Goal: Task Accomplishment & Management: Manage account settings

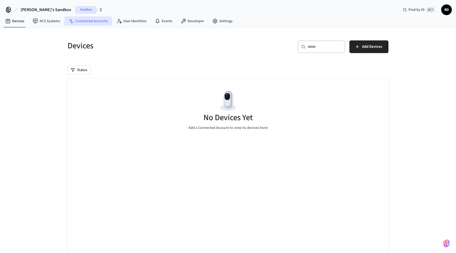
click at [89, 24] on link "Connected Accounts" at bounding box center [88, 21] width 48 height 10
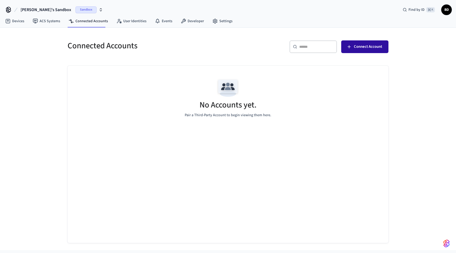
click at [372, 46] on span "Connect Account" at bounding box center [368, 46] width 28 height 7
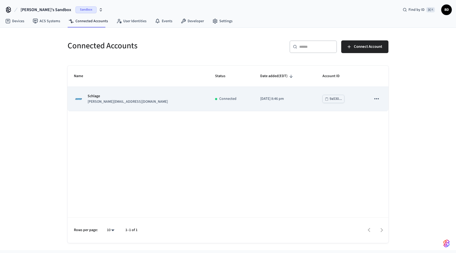
click at [378, 99] on icon "sticky table" at bounding box center [377, 98] width 4 height 1
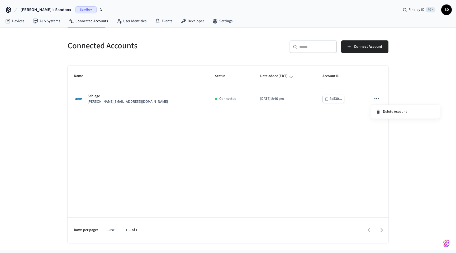
click at [316, 142] on div at bounding box center [228, 126] width 456 height 253
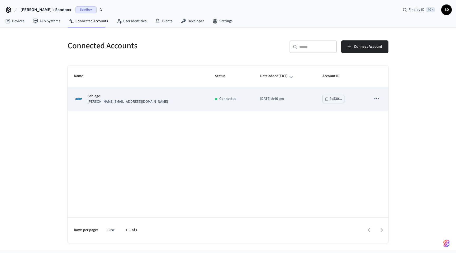
click at [254, 104] on td "[DATE] 8:46 pm" at bounding box center [285, 99] width 62 height 24
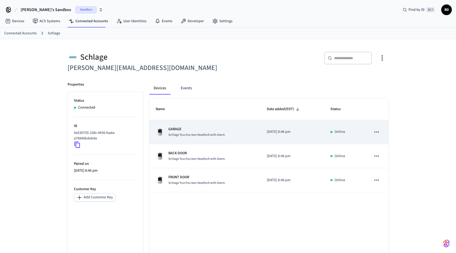
click at [377, 131] on icon "sticky table" at bounding box center [376, 132] width 7 height 7
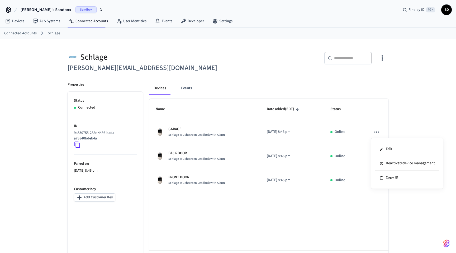
click at [289, 209] on div at bounding box center [228, 126] width 456 height 253
click at [78, 10] on div "Sandbox" at bounding box center [89, 9] width 27 height 7
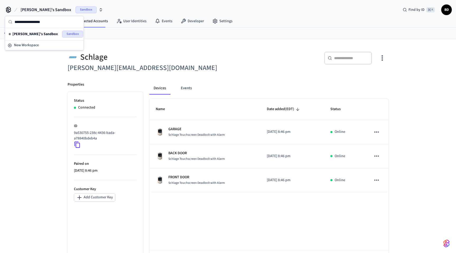
click at [28, 95] on div "Schlage [PERSON_NAME][EMAIL_ADDRESS][DOMAIN_NAME] ​ ​ Properties Status Connect…" at bounding box center [228, 157] width 456 height 237
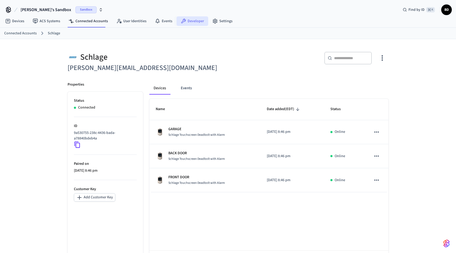
click at [195, 22] on link "Developer" at bounding box center [193, 21] width 32 height 10
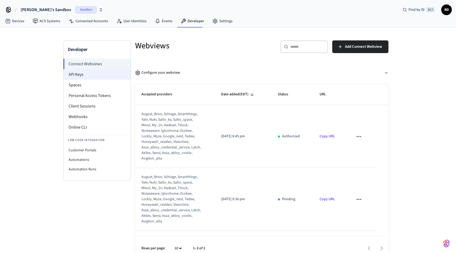
click at [81, 75] on li "API Keys" at bounding box center [97, 74] width 67 height 11
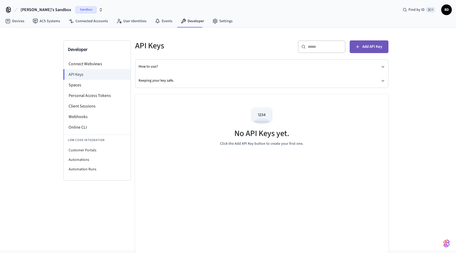
click at [377, 44] on span "Add API Key" at bounding box center [373, 46] width 20 height 7
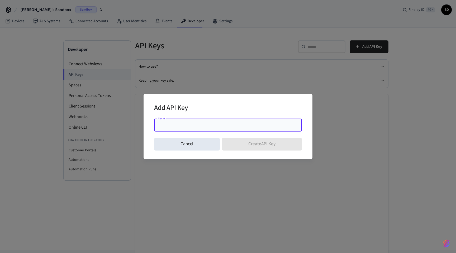
click at [180, 128] on input "Name" at bounding box center [228, 125] width 142 height 5
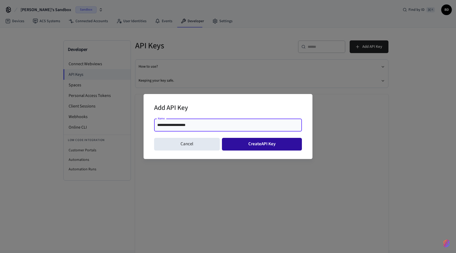
type input "**********"
click at [243, 143] on button "Create API Key" at bounding box center [262, 144] width 80 height 13
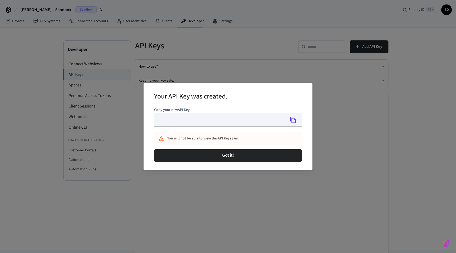
type input "**********"
click at [292, 120] on icon "Copy" at bounding box center [294, 120] width 6 height 6
click at [288, 119] on button "Copy" at bounding box center [293, 119] width 11 height 11
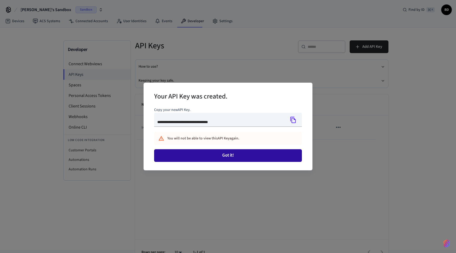
click at [244, 152] on button "Got it!" at bounding box center [228, 155] width 148 height 13
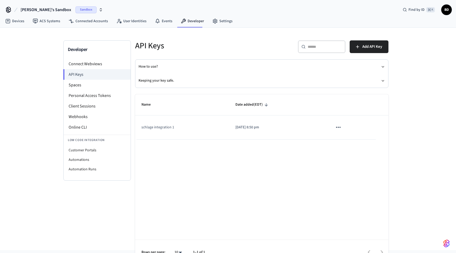
click at [338, 127] on icon "sticky table" at bounding box center [338, 127] width 4 height 1
click at [303, 131] on div at bounding box center [228, 126] width 456 height 253
click at [267, 131] on td "[DATE] 8:50 pm" at bounding box center [277, 127] width 97 height 24
click at [242, 127] on p "[DATE] 8:50 pm" at bounding box center [278, 128] width 85 height 6
click at [175, 135] on td "schlage integration 1" at bounding box center [182, 127] width 94 height 24
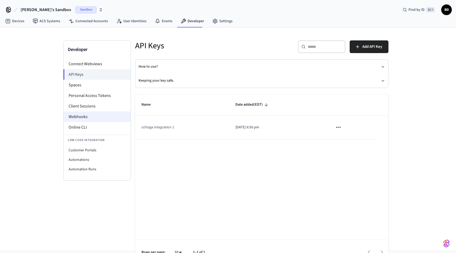
click at [92, 117] on li "Webhooks" at bounding box center [97, 116] width 67 height 11
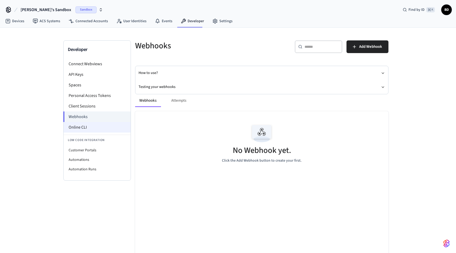
click at [85, 127] on li "Online CLI" at bounding box center [97, 127] width 67 height 11
click at [14, 21] on link "Devices" at bounding box center [14, 21] width 27 height 10
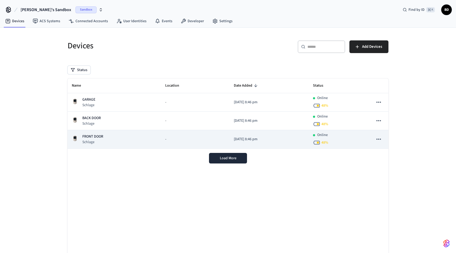
click at [380, 140] on icon "sticky table" at bounding box center [379, 139] width 7 height 7
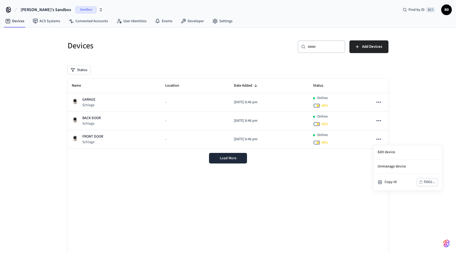
click at [245, 139] on div at bounding box center [228, 126] width 456 height 253
click at [245, 139] on p "[DATE] 8:46 pm" at bounding box center [269, 140] width 71 height 6
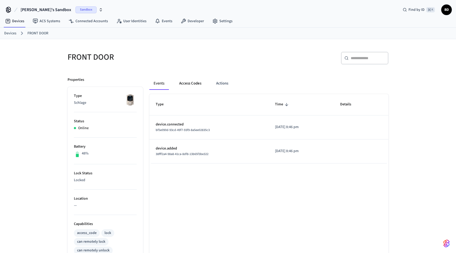
click at [197, 83] on button "Access Codes" at bounding box center [190, 83] width 31 height 13
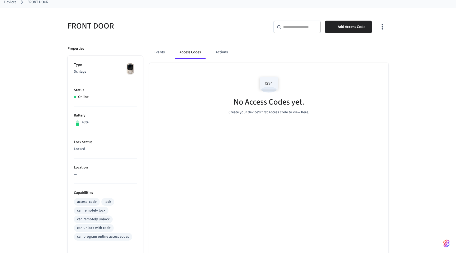
scroll to position [26, 0]
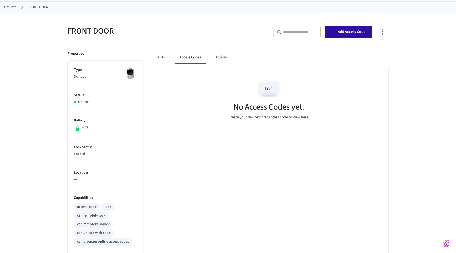
click at [358, 34] on span "Add Access Code" at bounding box center [352, 32] width 28 height 7
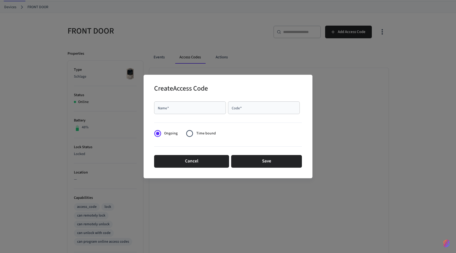
click at [196, 110] on input "Name   *" at bounding box center [190, 107] width 66 height 5
type input "*****"
type input "**********"
click at [260, 109] on input "Code   *" at bounding box center [264, 107] width 66 height 5
type input "****"
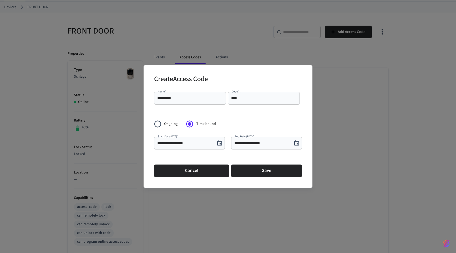
click at [198, 147] on div "**********" at bounding box center [189, 143] width 71 height 13
click at [218, 141] on icon "Choose date, selected date is Sep 29, 2025" at bounding box center [219, 142] width 5 height 5
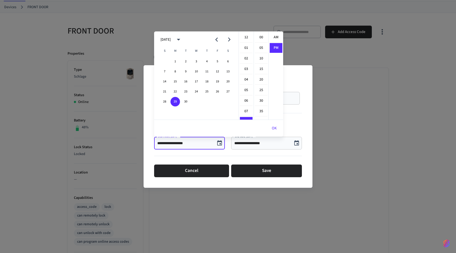
scroll to position [10, 0]
click at [186, 102] on button "30" at bounding box center [186, 102] width 10 height 10
click at [245, 51] on li "04" at bounding box center [246, 52] width 13 height 10
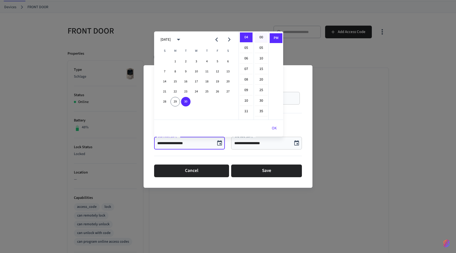
click at [264, 36] on li "00" at bounding box center [261, 37] width 13 height 10
type input "**********"
click at [275, 37] on li "PM" at bounding box center [276, 38] width 13 height 10
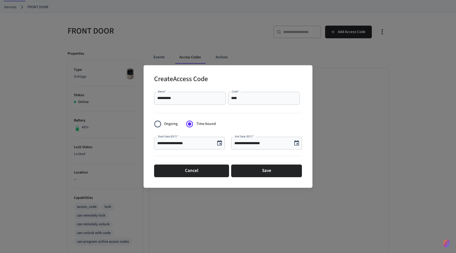
click at [263, 142] on input "**********" at bounding box center [262, 143] width 55 height 5
click at [298, 143] on icon "Choose date, selected date is Sep 29, 2025" at bounding box center [297, 143] width 6 height 6
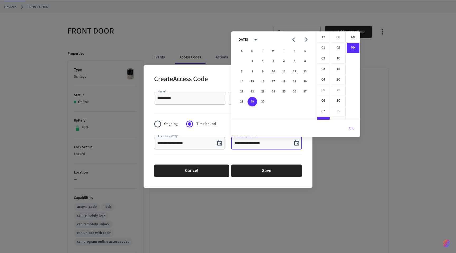
scroll to position [10, 0]
click at [303, 40] on icon "Next month" at bounding box center [306, 39] width 8 height 8
click at [295, 61] on button "3" at bounding box center [295, 62] width 10 height 10
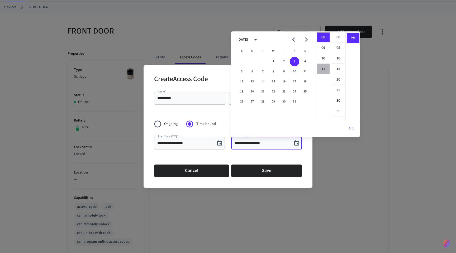
click at [325, 70] on li "11" at bounding box center [323, 69] width 13 height 10
click at [340, 38] on li "00" at bounding box center [338, 37] width 13 height 10
click at [352, 38] on li "AM" at bounding box center [353, 37] width 13 height 10
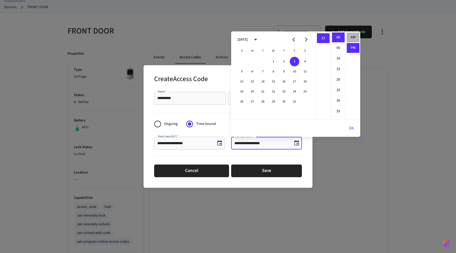
type input "**********"
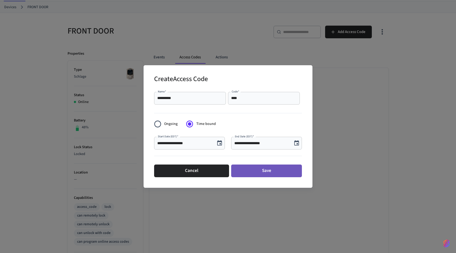
click at [257, 169] on button "Save" at bounding box center [266, 171] width 71 height 13
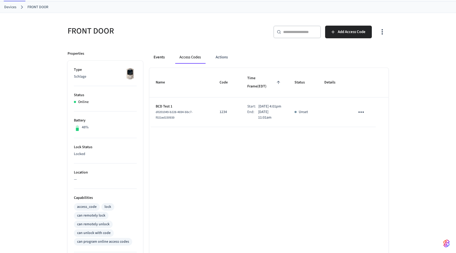
click at [158, 57] on button "Events" at bounding box center [159, 57] width 20 height 13
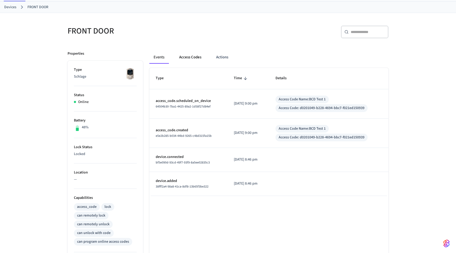
click at [189, 58] on button "Access Codes" at bounding box center [190, 57] width 31 height 13
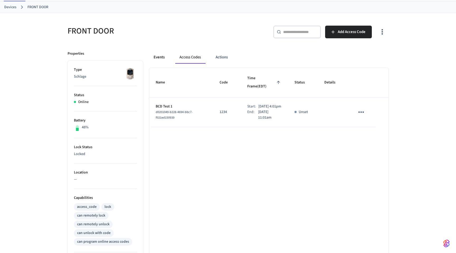
click at [158, 58] on button "Events" at bounding box center [159, 57] width 20 height 13
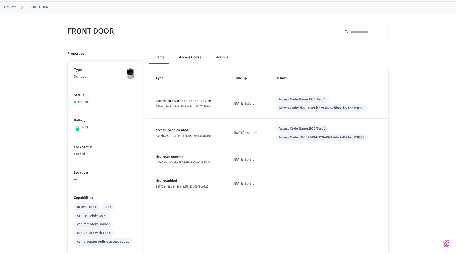
click at [195, 59] on button "Access Codes" at bounding box center [190, 57] width 31 height 13
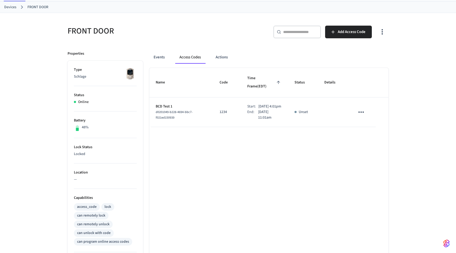
click at [12, 7] on link "Devices" at bounding box center [10, 7] width 12 height 6
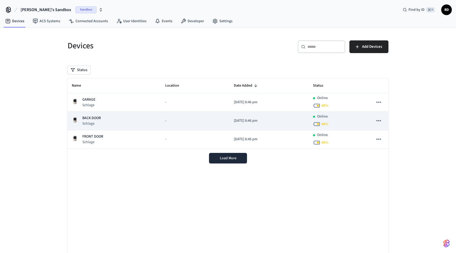
click at [352, 121] on div "Online 48 %" at bounding box center [339, 121] width 52 height 14
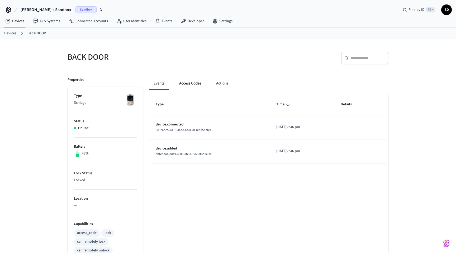
click at [194, 82] on button "Access Codes" at bounding box center [190, 83] width 31 height 13
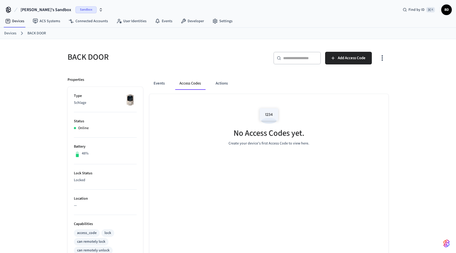
click at [234, 175] on div "No Access Codes yet. Create your device's first Access Code to view here." at bounding box center [268, 243] width 239 height 298
click at [161, 84] on button "Events" at bounding box center [159, 83] width 20 height 13
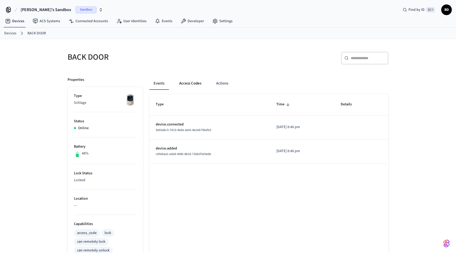
click at [192, 84] on button "Access Codes" at bounding box center [190, 83] width 31 height 13
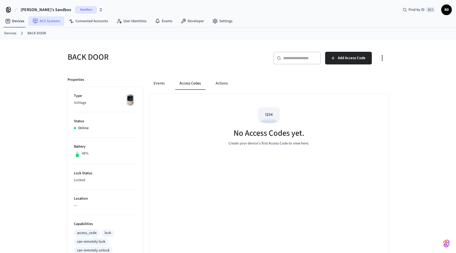
click at [48, 22] on link "ACS Systems" at bounding box center [47, 21] width 36 height 10
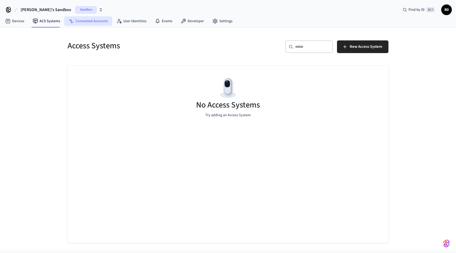
click at [97, 19] on link "Connected Accounts" at bounding box center [88, 21] width 48 height 10
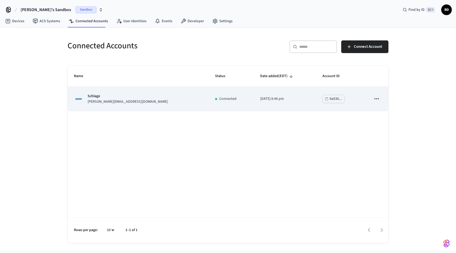
click at [142, 98] on div "Schlage [PERSON_NAME][EMAIL_ADDRESS][DOMAIN_NAME]" at bounding box center [138, 98] width 129 height 11
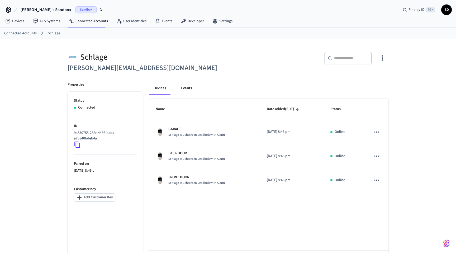
click at [188, 89] on button "Events" at bounding box center [187, 88] width 20 height 13
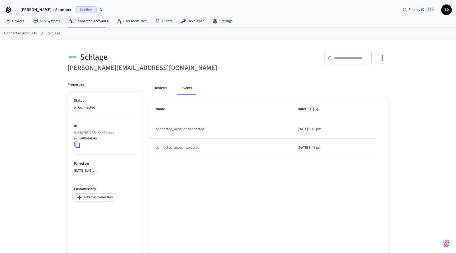
click at [160, 86] on button "Devices" at bounding box center [159, 88] width 21 height 13
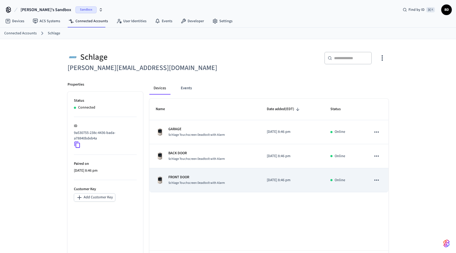
click at [216, 174] on td "FRONT DOOR Schlage Touchscreen Deadbolt with Alarm" at bounding box center [204, 180] width 111 height 24
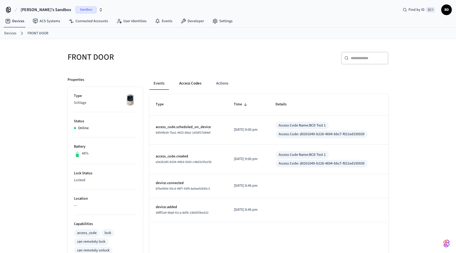
click at [193, 82] on button "Access Codes" at bounding box center [190, 83] width 31 height 13
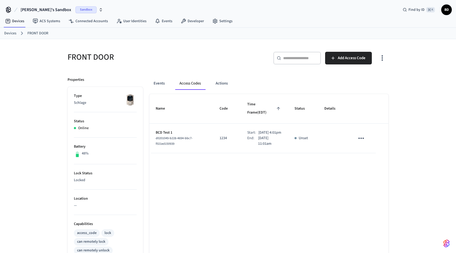
click at [305, 135] on p "Unset" at bounding box center [303, 138] width 9 height 6
click at [359, 134] on icon "sticky table" at bounding box center [361, 138] width 8 height 8
click at [376, 148] on li "Edit" at bounding box center [374, 148] width 25 height 14
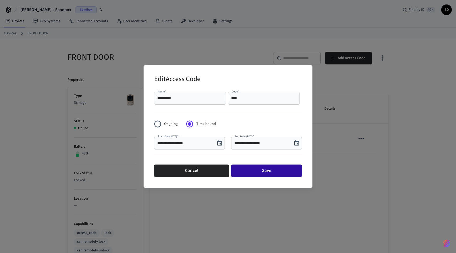
click at [267, 170] on button "Save" at bounding box center [266, 171] width 71 height 13
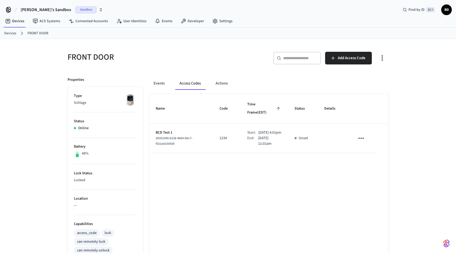
click at [303, 135] on p "Unset" at bounding box center [303, 138] width 9 height 6
click at [159, 83] on button "Events" at bounding box center [159, 83] width 20 height 13
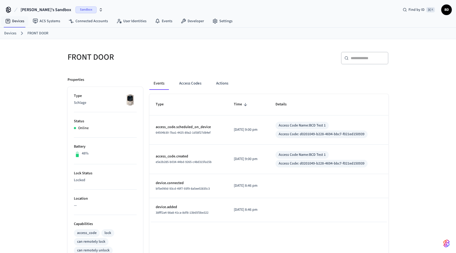
click at [9, 32] on link "Devices" at bounding box center [10, 34] width 12 height 6
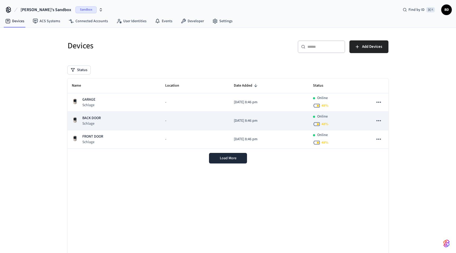
click at [134, 119] on div "BACK DOOR Schlage" at bounding box center [114, 120] width 85 height 11
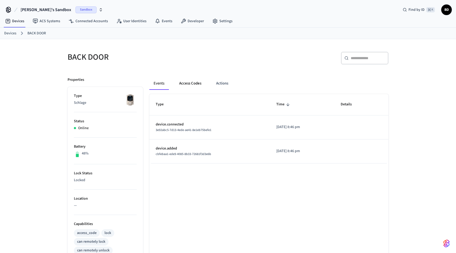
click at [191, 81] on button "Access Codes" at bounding box center [190, 83] width 31 height 13
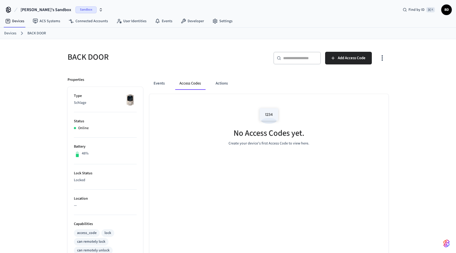
click at [14, 33] on link "Devices" at bounding box center [10, 34] width 12 height 6
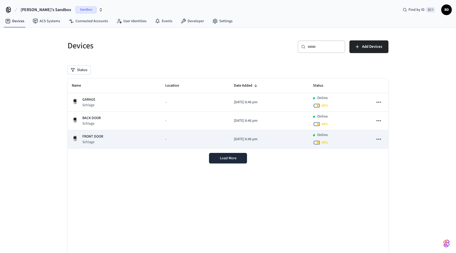
click at [92, 133] on td "FRONT DOOR [PERSON_NAME]" at bounding box center [114, 139] width 93 height 18
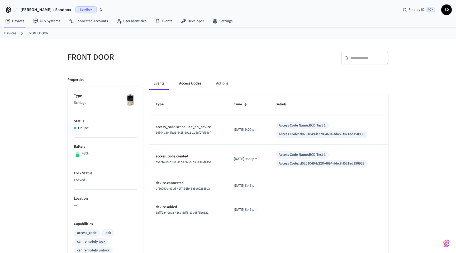
click at [186, 82] on button "Access Codes" at bounding box center [190, 83] width 31 height 13
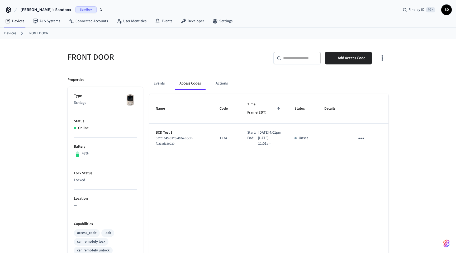
click at [258, 139] on p "[DATE] 11:01am" at bounding box center [270, 140] width 24 height 11
click at [363, 134] on icon "sticky table" at bounding box center [361, 138] width 8 height 8
click at [376, 145] on li "Edit" at bounding box center [374, 148] width 25 height 14
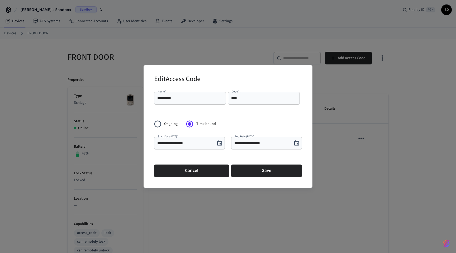
click at [157, 99] on input "**********" at bounding box center [190, 98] width 66 height 5
drag, startPoint x: 176, startPoint y: 98, endPoint x: 156, endPoint y: 98, distance: 20.1
click at [156, 98] on div "**********" at bounding box center [190, 98] width 72 height 13
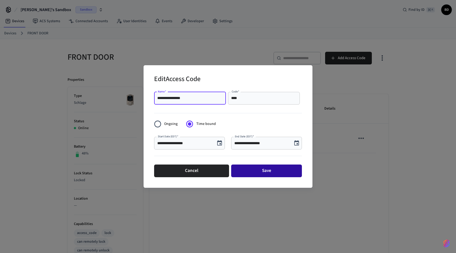
type input "**********"
click at [257, 169] on button "Save" at bounding box center [266, 171] width 71 height 13
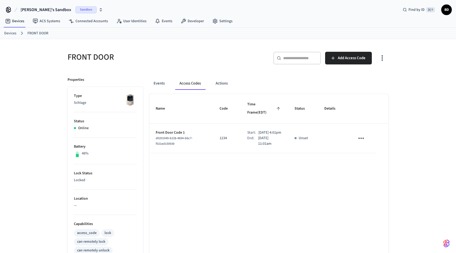
click at [341, 135] on td "sticky table" at bounding box center [333, 139] width 31 height 30
click at [364, 134] on icon "sticky table" at bounding box center [361, 138] width 8 height 8
click at [375, 146] on li "Edit" at bounding box center [374, 148] width 25 height 14
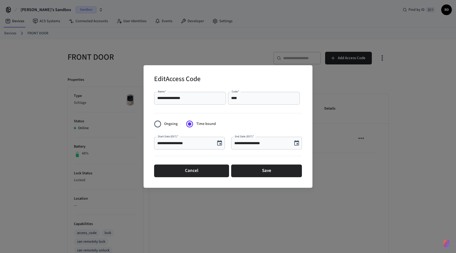
click at [219, 144] on icon "Choose date, selected date is Sep 30, 2025" at bounding box center [220, 143] width 6 height 6
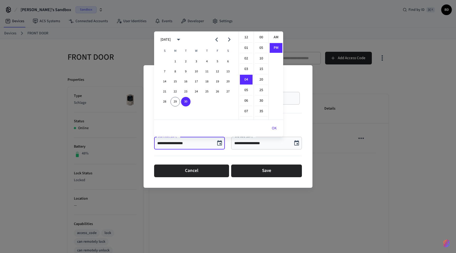
scroll to position [10, 0]
click at [263, 34] on li "00" at bounding box center [261, 37] width 13 height 10
type input "**********"
click at [274, 127] on button "OK" at bounding box center [275, 128] width 18 height 13
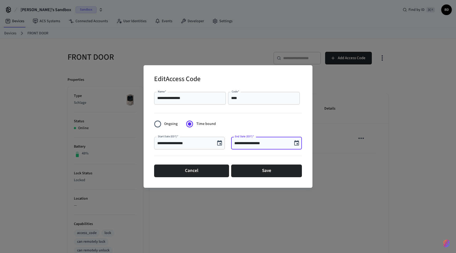
click at [266, 144] on input "**********" at bounding box center [262, 143] width 55 height 5
click at [260, 144] on input "**********" at bounding box center [262, 143] width 55 height 5
type input "**********"
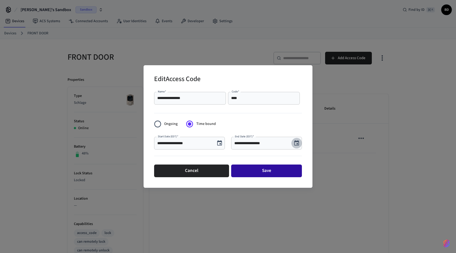
click at [262, 170] on button "Save" at bounding box center [266, 171] width 71 height 13
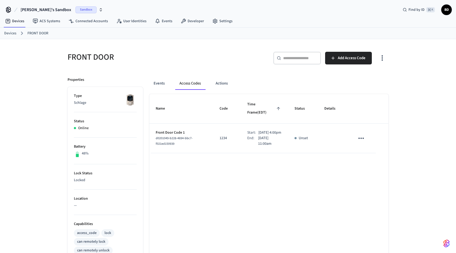
click at [9, 33] on link "Devices" at bounding box center [10, 34] width 12 height 6
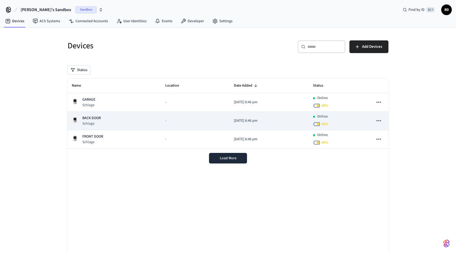
click at [105, 124] on div "BACK DOOR Schlage" at bounding box center [114, 120] width 85 height 11
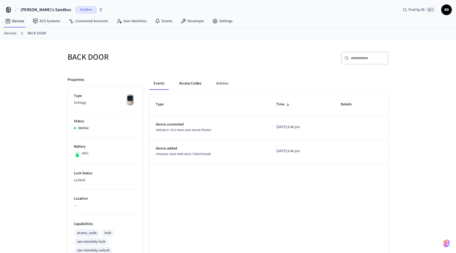
click at [195, 81] on button "Access Codes" at bounding box center [190, 83] width 31 height 13
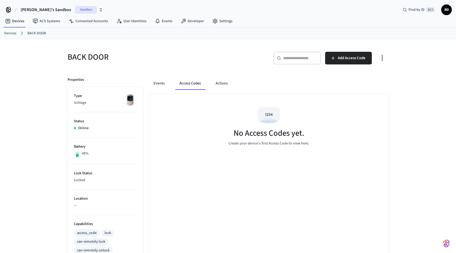
click at [349, 65] on div "​ ​ Add Access Code" at bounding box center [309, 60] width 157 height 17
click at [346, 57] on span "Add Access Code" at bounding box center [352, 58] width 28 height 7
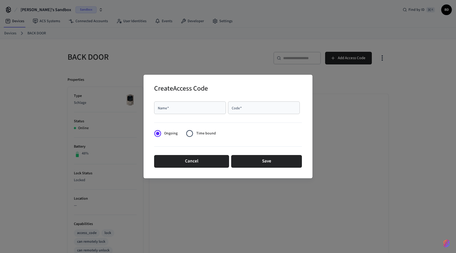
click at [167, 111] on div "Name   *" at bounding box center [190, 107] width 72 height 13
type input "**********"
click at [246, 110] on input "Code   *" at bounding box center [264, 107] width 66 height 5
type input "*"
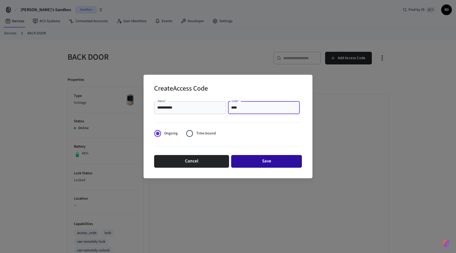
type input "****"
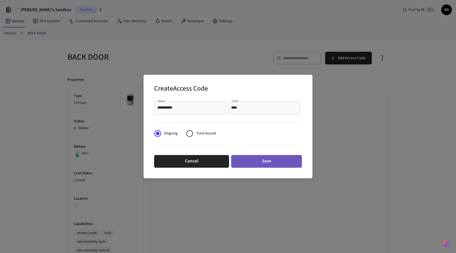
click at [286, 161] on button "Save" at bounding box center [266, 161] width 71 height 13
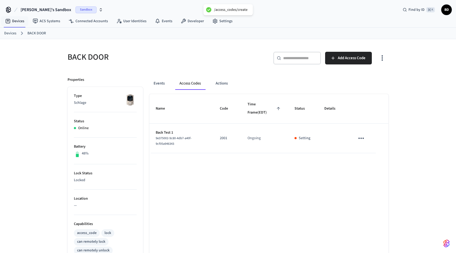
click at [10, 35] on link "Devices" at bounding box center [10, 34] width 12 height 6
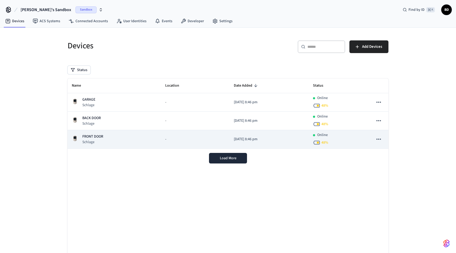
click at [234, 143] on td "[DATE] 8:46 pm" at bounding box center [269, 139] width 79 height 18
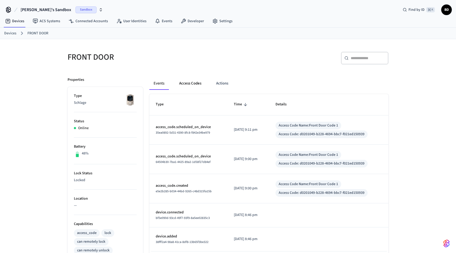
click at [186, 83] on button "Access Codes" at bounding box center [190, 83] width 31 height 13
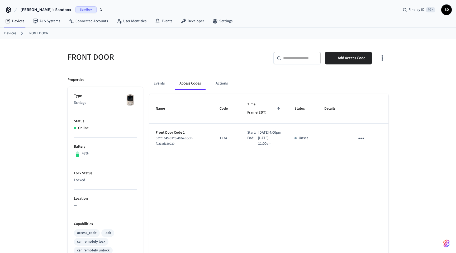
click at [310, 135] on div "Unset" at bounding box center [303, 138] width 17 height 6
click at [247, 140] on div "End:" at bounding box center [252, 140] width 11 height 11
click at [364, 134] on icon "sticky table" at bounding box center [361, 138] width 8 height 8
click at [375, 146] on li "Edit" at bounding box center [374, 148] width 25 height 14
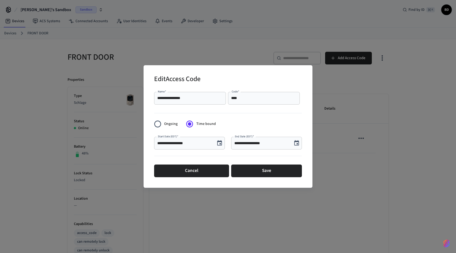
click at [237, 98] on input "****" at bounding box center [264, 98] width 66 height 5
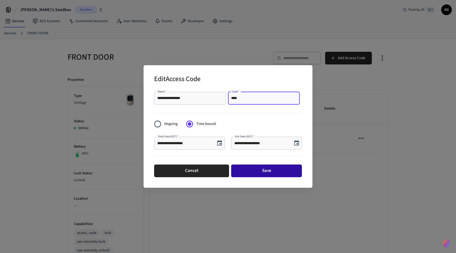
type input "****"
click at [269, 170] on button "Save" at bounding box center [266, 171] width 71 height 13
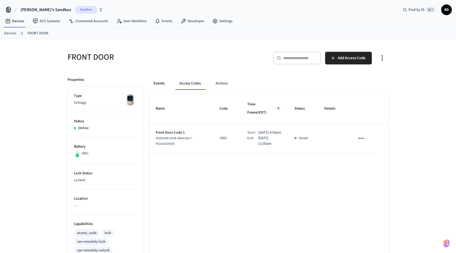
click at [161, 82] on button "Events" at bounding box center [159, 83] width 20 height 13
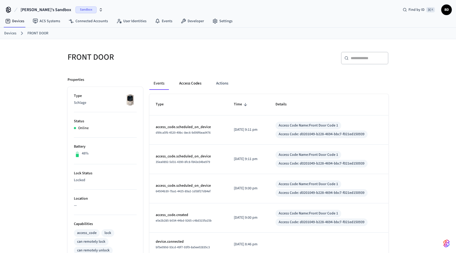
click at [194, 86] on button "Access Codes" at bounding box center [190, 83] width 31 height 13
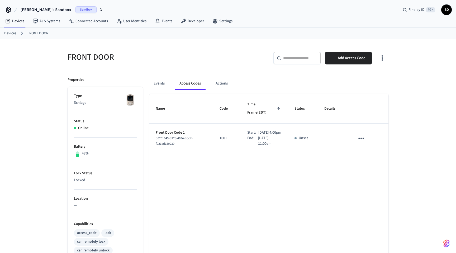
click at [12, 35] on link "Devices" at bounding box center [10, 34] width 12 height 6
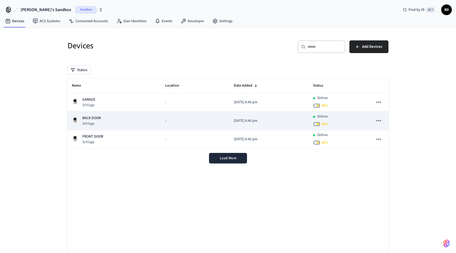
click at [138, 124] on div "BACK DOOR Schlage" at bounding box center [114, 120] width 85 height 11
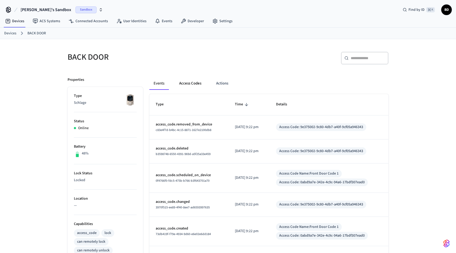
click at [196, 83] on button "Access Codes" at bounding box center [190, 83] width 31 height 13
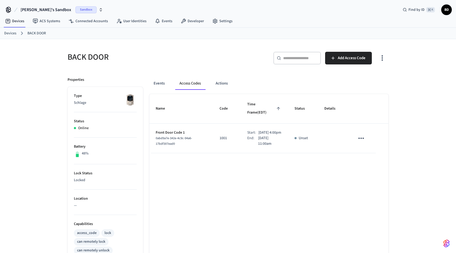
click at [362, 134] on icon "sticky table" at bounding box center [361, 138] width 8 height 8
click at [376, 162] on li "Delete" at bounding box center [374, 163] width 25 height 14
click at [157, 81] on button "Events" at bounding box center [159, 83] width 20 height 13
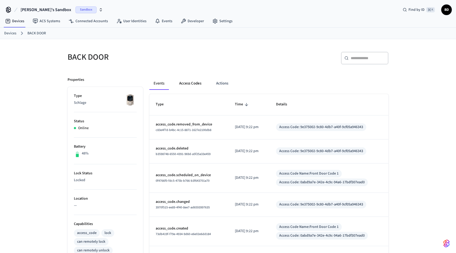
click at [187, 80] on button "Access Codes" at bounding box center [190, 83] width 31 height 13
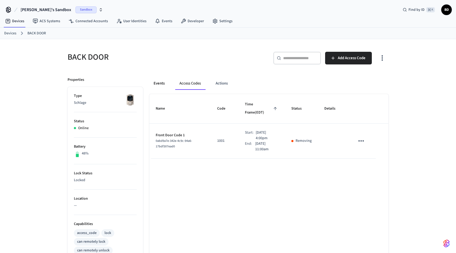
click at [163, 84] on button "Events" at bounding box center [159, 83] width 20 height 13
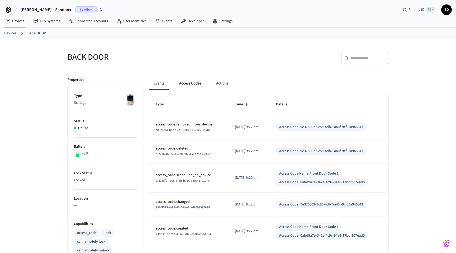
click at [197, 81] on button "Access Codes" at bounding box center [190, 83] width 31 height 13
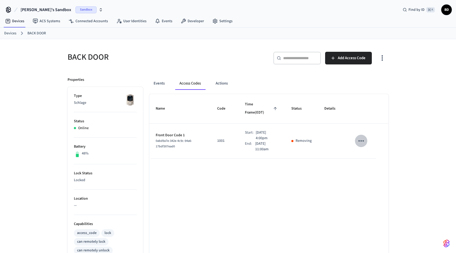
click at [361, 137] on icon "sticky table" at bounding box center [361, 141] width 8 height 8
click at [329, 205] on div at bounding box center [228, 126] width 456 height 253
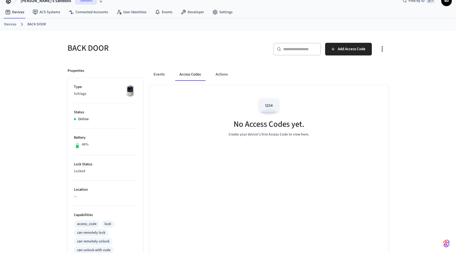
scroll to position [8, 0]
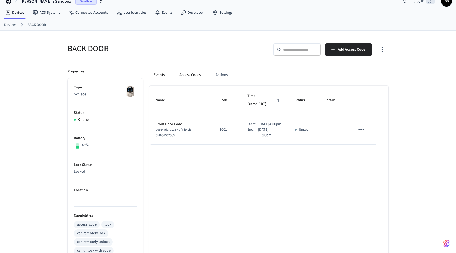
click at [160, 74] on button "Events" at bounding box center [159, 75] width 20 height 13
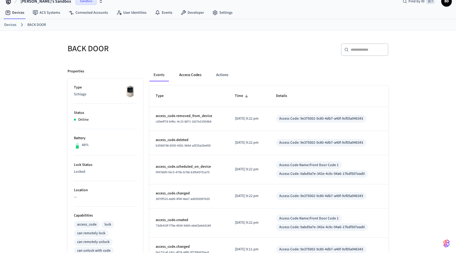
click at [188, 76] on button "Access Codes" at bounding box center [190, 75] width 31 height 13
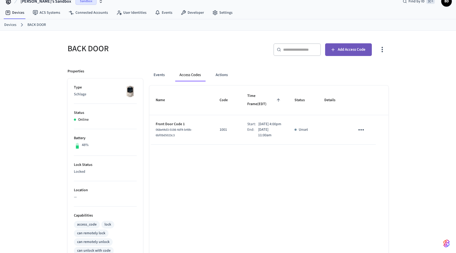
click at [346, 51] on span "Add Access Code" at bounding box center [352, 49] width 28 height 7
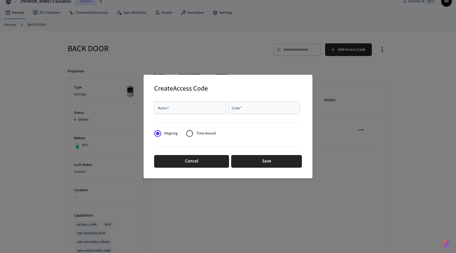
click at [183, 111] on div "Name   *" at bounding box center [190, 107] width 72 height 13
type input "**********"
click at [240, 108] on input "Code   *" at bounding box center [264, 107] width 66 height 5
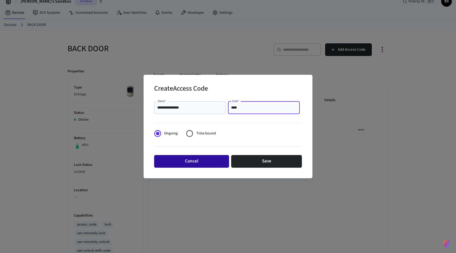
type input "****"
click at [207, 161] on button "Cancel" at bounding box center [191, 161] width 75 height 13
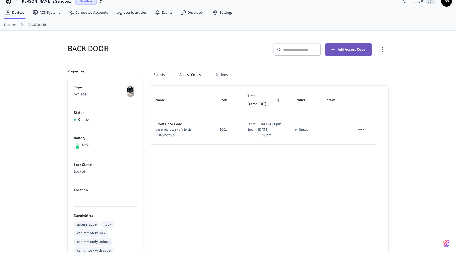
click at [360, 46] on button "Add Access Code" at bounding box center [348, 49] width 47 height 13
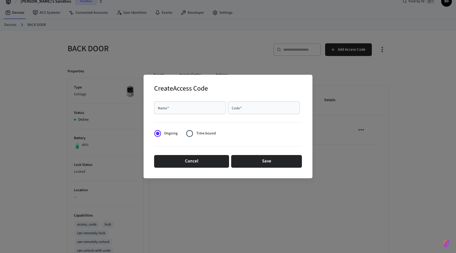
click at [177, 111] on div "Name   *" at bounding box center [190, 107] width 72 height 13
type input "**********"
type input "****"
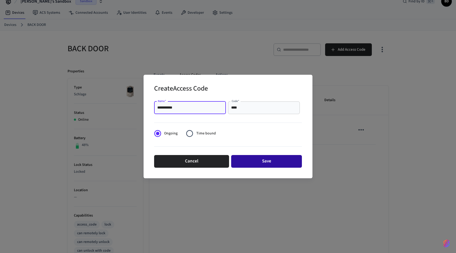
type input "**********"
click at [274, 164] on button "Save" at bounding box center [266, 161] width 71 height 13
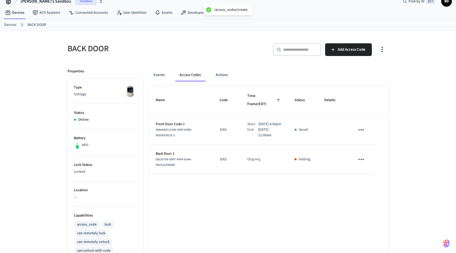
click at [235, 209] on div "Name Code Time Frame (EDT) Status Details Front Door Code 1 068e44d3-0198-4df4-…" at bounding box center [268, 235] width 239 height 298
click at [160, 73] on button "Events" at bounding box center [159, 75] width 20 height 13
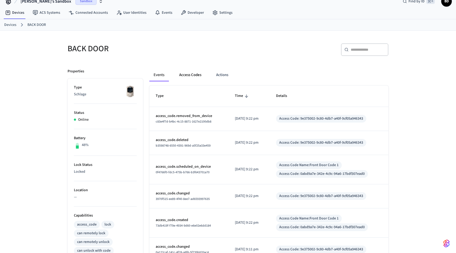
click at [185, 76] on button "Access Codes" at bounding box center [190, 75] width 31 height 13
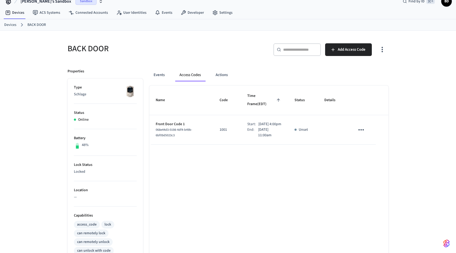
click at [11, 26] on link "Devices" at bounding box center [10, 25] width 12 height 6
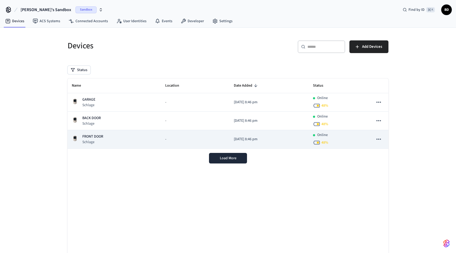
click at [234, 137] on p "[DATE] 8:46 pm" at bounding box center [269, 140] width 71 height 6
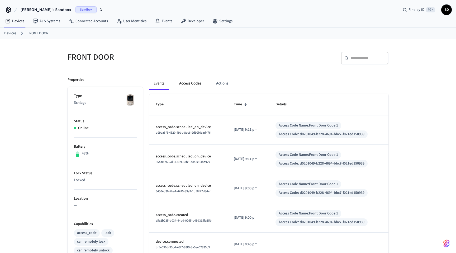
click at [183, 85] on button "Access Codes" at bounding box center [190, 83] width 31 height 13
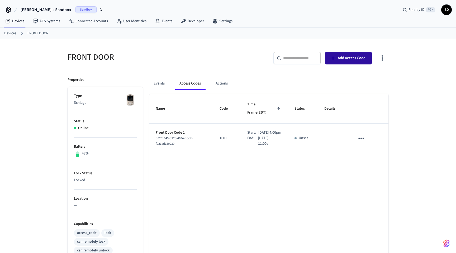
click at [359, 57] on span "Add Access Code" at bounding box center [352, 58] width 28 height 7
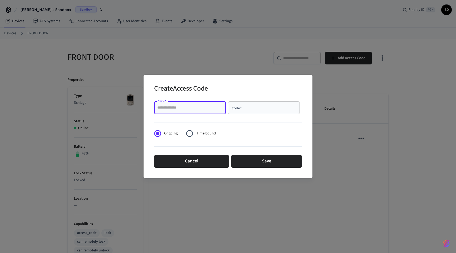
click at [206, 108] on input "Name   *" at bounding box center [190, 107] width 66 height 5
type input "**********"
click at [255, 109] on input "Code   *" at bounding box center [264, 107] width 66 height 5
type input "*"
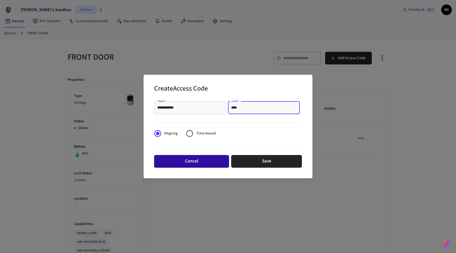
type input "****"
click at [220, 161] on button "Cancel" at bounding box center [191, 161] width 75 height 13
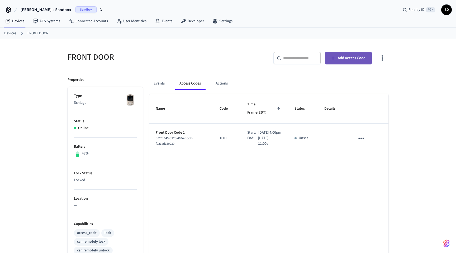
click at [355, 55] on span "Add Access Code" at bounding box center [352, 58] width 28 height 7
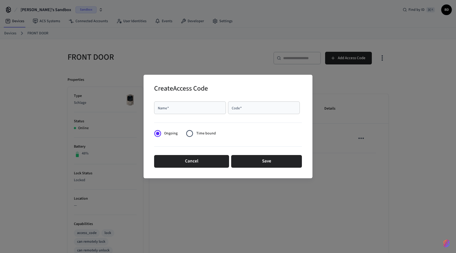
click at [180, 115] on div "Name   * Name   *" at bounding box center [191, 108] width 74 height 15
click at [182, 108] on input "Name   *" at bounding box center [190, 107] width 66 height 5
type input "**********"
type input "****"
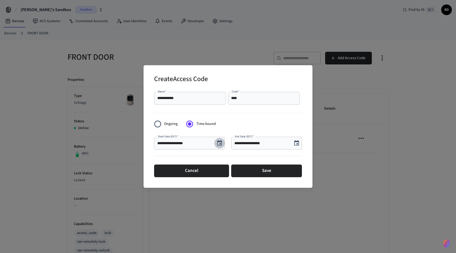
click at [220, 143] on icon "Choose date, selected date is Sep 29, 2025" at bounding box center [219, 142] width 5 height 5
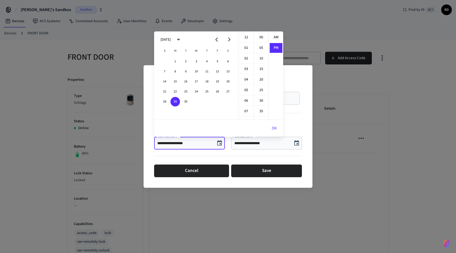
scroll to position [10, 0]
click at [229, 40] on icon "Next month" at bounding box center [229, 40] width 3 height 4
click at [175, 71] on button "6" at bounding box center [176, 72] width 10 height 10
type input "**********"
click at [242, 142] on input "**********" at bounding box center [262, 143] width 55 height 5
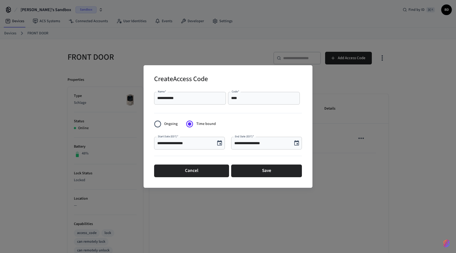
click at [249, 145] on input "**********" at bounding box center [262, 143] width 55 height 5
click at [298, 144] on icon "Choose date, selected date is Sep 29, 2025" at bounding box center [296, 142] width 5 height 5
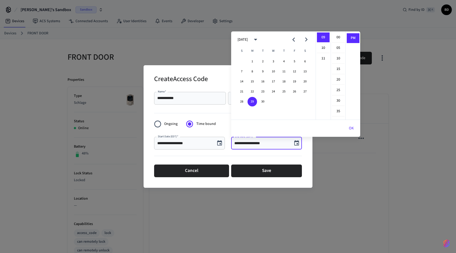
click at [307, 39] on icon "Next month" at bounding box center [306, 40] width 3 height 4
click at [262, 71] on button "7" at bounding box center [263, 72] width 10 height 10
type input "**********"
click at [350, 127] on button "OK" at bounding box center [352, 128] width 18 height 13
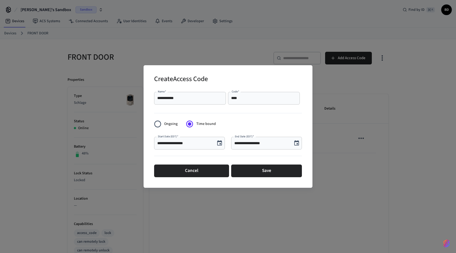
click at [183, 143] on input "**********" at bounding box center [184, 143] width 55 height 5
type input "**********"
click at [255, 144] on input "**********" at bounding box center [262, 143] width 55 height 5
type input "**********"
click at [260, 143] on input "**********" at bounding box center [262, 143] width 55 height 5
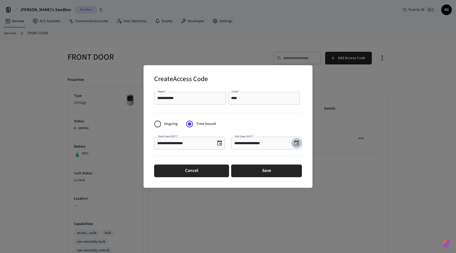
click at [266, 143] on input "**********" at bounding box center [262, 143] width 55 height 5
click at [264, 144] on input "**********" at bounding box center [262, 143] width 55 height 5
type input "**********"
click at [263, 171] on button "Save" at bounding box center [266, 171] width 71 height 13
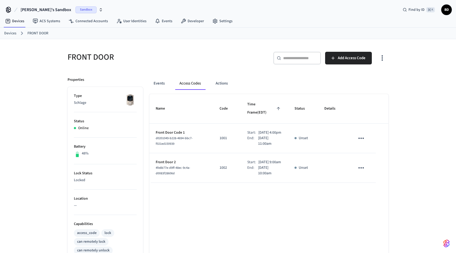
click at [11, 33] on link "Devices" at bounding box center [10, 34] width 12 height 6
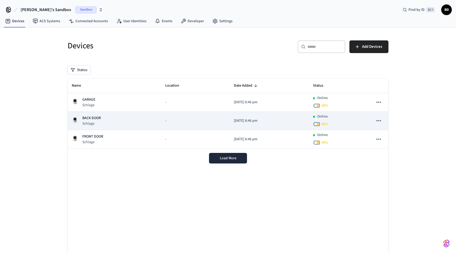
click at [94, 120] on p "BACK DOOR" at bounding box center [91, 118] width 18 height 6
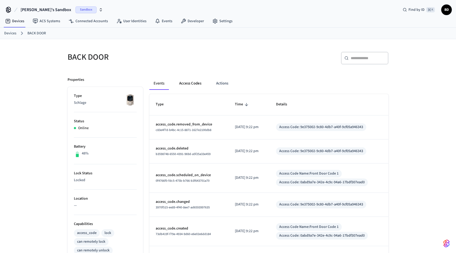
click at [187, 80] on button "Access Codes" at bounding box center [190, 83] width 31 height 13
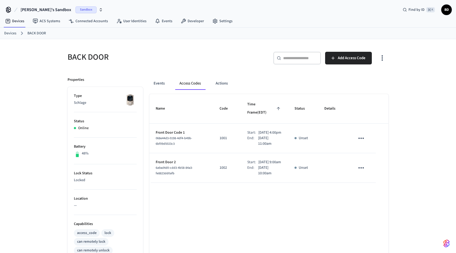
click at [12, 34] on link "Devices" at bounding box center [10, 34] width 12 height 6
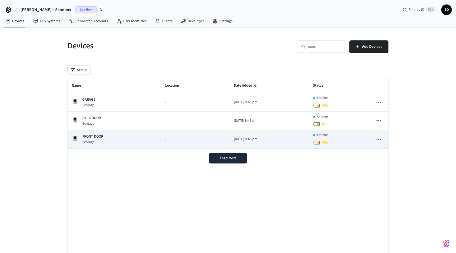
click at [101, 138] on p "FRONT DOOR" at bounding box center [92, 137] width 21 height 6
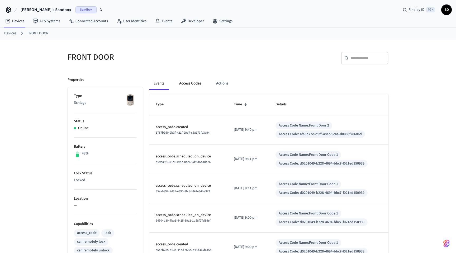
click at [193, 83] on button "Access Codes" at bounding box center [190, 83] width 31 height 13
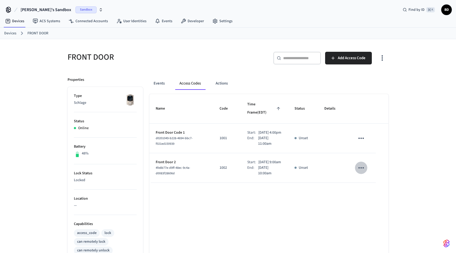
click at [363, 169] on icon "sticky table" at bounding box center [361, 168] width 8 height 8
click at [373, 182] on li "Edit" at bounding box center [374, 183] width 25 height 14
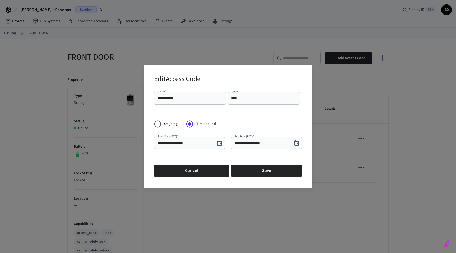
click at [255, 143] on input "**********" at bounding box center [262, 143] width 55 height 5
type input "**********"
drag, startPoint x: 210, startPoint y: 170, endPoint x: 241, endPoint y: 166, distance: 31.7
click at [241, 166] on div "Cancel Save" at bounding box center [228, 170] width 148 height 17
click at [279, 169] on button "Save" at bounding box center [266, 171] width 71 height 13
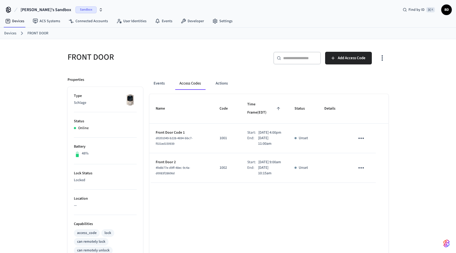
click at [243, 218] on div "Name Code Time Frame (EDT) Status Details Front Door Code 1 d0201049-b228-4694-…" at bounding box center [268, 243] width 239 height 298
click at [219, 222] on div "Name Code Time Frame (EDT) Status Details Front Door Code 1 d0201049-b228-4694-…" at bounding box center [268, 243] width 239 height 298
click at [160, 81] on button "Events" at bounding box center [159, 83] width 20 height 13
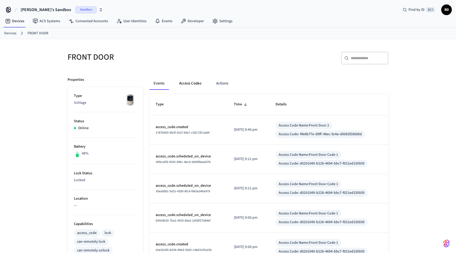
click at [193, 83] on button "Access Codes" at bounding box center [190, 83] width 31 height 13
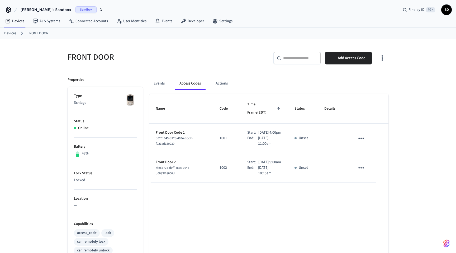
click at [10, 30] on ol "Devices FRONT DOOR" at bounding box center [230, 33] width 452 height 7
click at [9, 32] on link "Devices" at bounding box center [10, 34] width 12 height 6
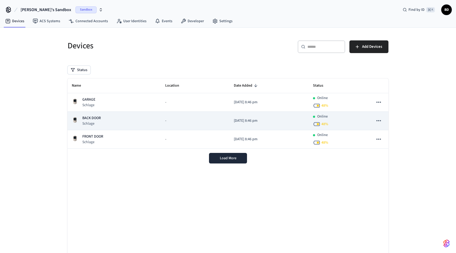
click at [100, 120] on p "BACK DOOR" at bounding box center [91, 118] width 18 height 6
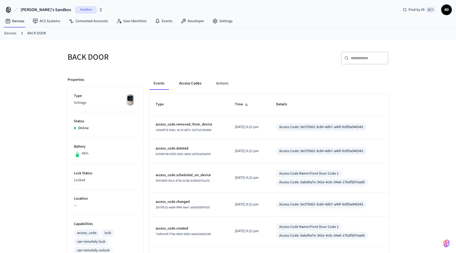
click at [184, 85] on button "Access Codes" at bounding box center [190, 83] width 31 height 13
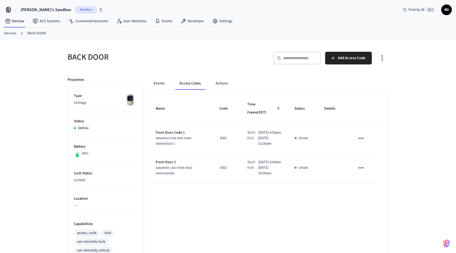
click at [10, 34] on link "Devices" at bounding box center [10, 34] width 12 height 6
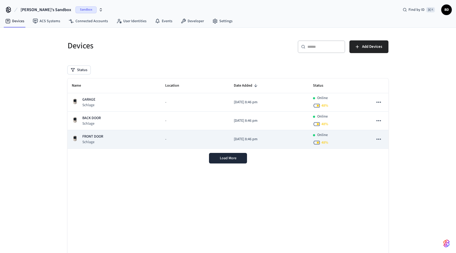
click at [101, 138] on p "FRONT DOOR" at bounding box center [92, 137] width 21 height 6
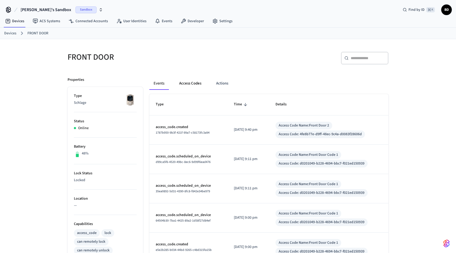
click at [194, 79] on button "Access Codes" at bounding box center [190, 83] width 31 height 13
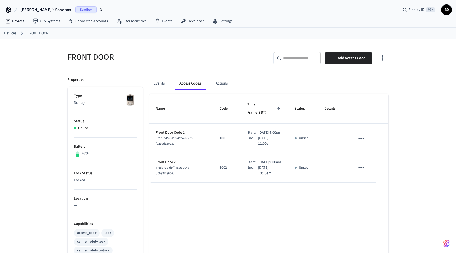
click at [11, 32] on link "Devices" at bounding box center [10, 34] width 12 height 6
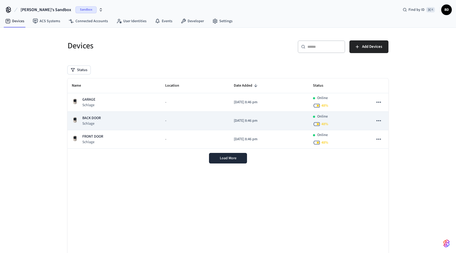
click at [105, 118] on div "BACK DOOR Schlage" at bounding box center [114, 120] width 85 height 11
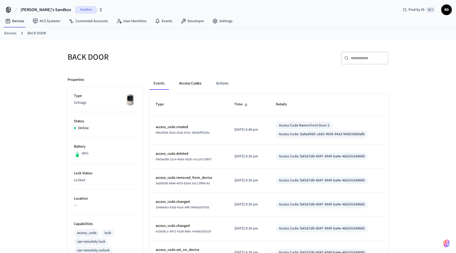
click at [190, 83] on button "Access Codes" at bounding box center [190, 83] width 31 height 13
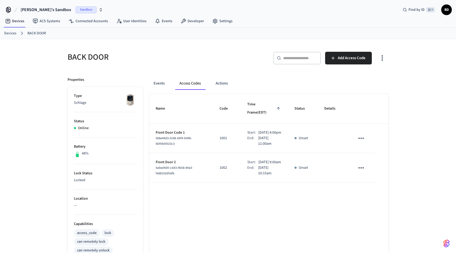
click at [11, 32] on link "Devices" at bounding box center [10, 34] width 12 height 6
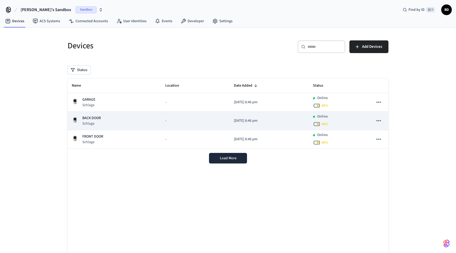
click at [136, 121] on div "BACK DOOR Schlage" at bounding box center [114, 120] width 85 height 11
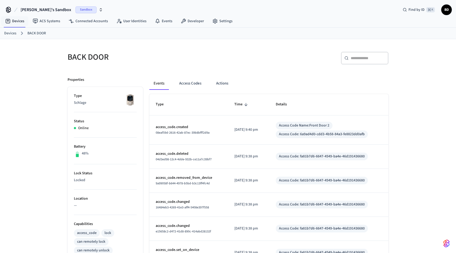
click at [12, 31] on link "Devices" at bounding box center [10, 34] width 12 height 6
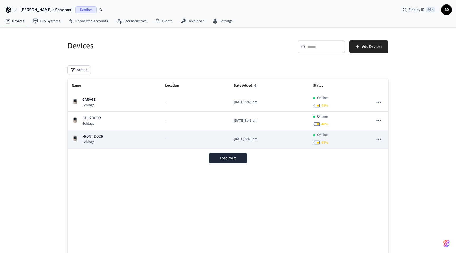
click at [144, 141] on div "FRONT DOOR [PERSON_NAME]" at bounding box center [114, 139] width 85 height 11
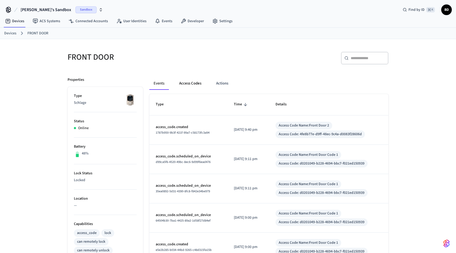
click at [194, 83] on button "Access Codes" at bounding box center [190, 83] width 31 height 13
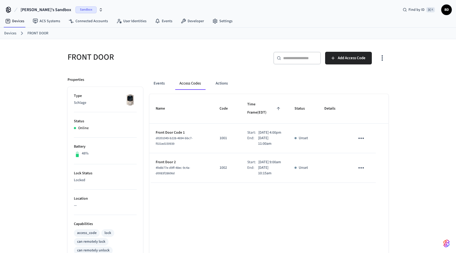
click at [359, 169] on icon "sticky table" at bounding box center [362, 167] width 6 height 1
click at [374, 180] on li "Edit" at bounding box center [375, 180] width 25 height 14
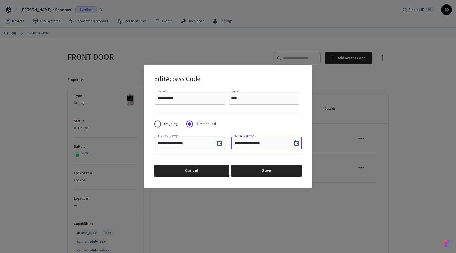
click at [243, 144] on input "**********" at bounding box center [262, 143] width 55 height 5
type input "**********"
click at [258, 170] on button "Save" at bounding box center [266, 171] width 71 height 13
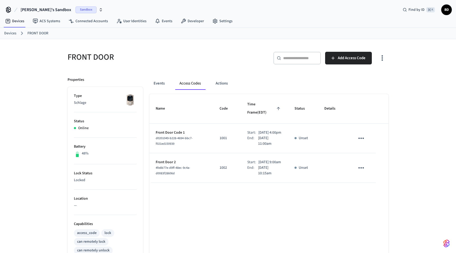
click at [13, 35] on link "Devices" at bounding box center [10, 34] width 12 height 6
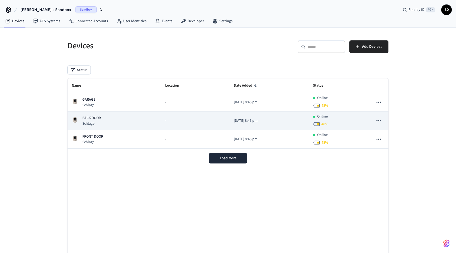
click at [102, 120] on div "BACK DOOR Schlage" at bounding box center [114, 120] width 85 height 11
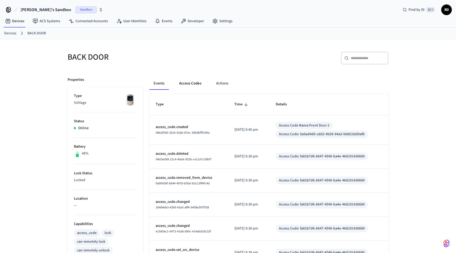
click at [196, 85] on button "Access Codes" at bounding box center [190, 83] width 31 height 13
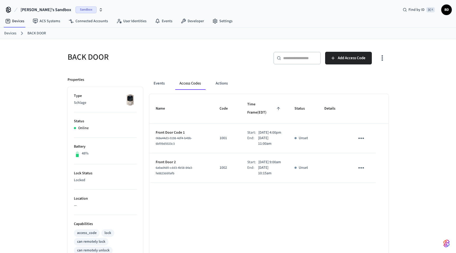
click at [12, 32] on link "Devices" at bounding box center [10, 34] width 12 height 6
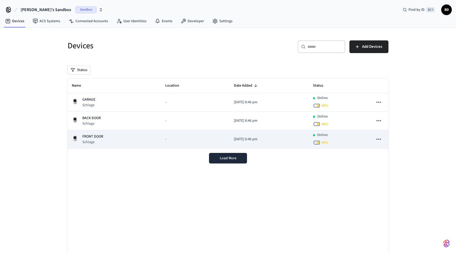
click at [92, 138] on p "FRONT DOOR" at bounding box center [92, 137] width 21 height 6
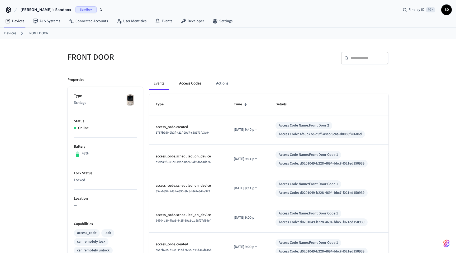
click at [195, 83] on button "Access Codes" at bounding box center [190, 83] width 31 height 13
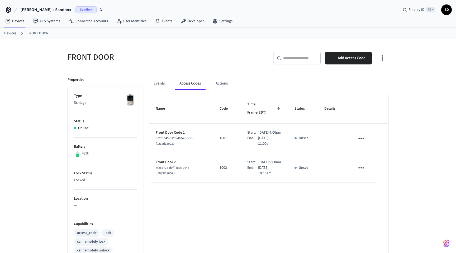
click at [362, 169] on icon "sticky table" at bounding box center [361, 168] width 8 height 8
click at [372, 199] on li "Delete" at bounding box center [374, 198] width 25 height 14
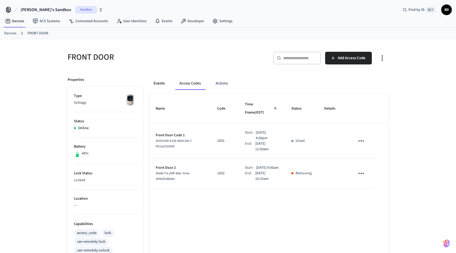
click at [158, 83] on button "Events" at bounding box center [159, 83] width 20 height 13
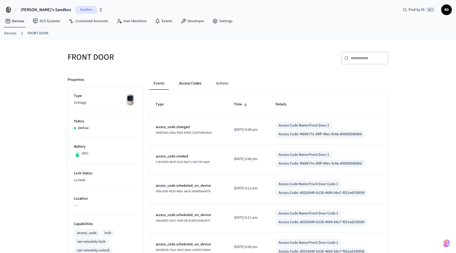
click at [190, 85] on button "Access Codes" at bounding box center [190, 83] width 31 height 13
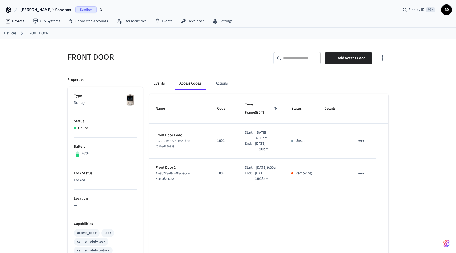
click at [157, 83] on button "Events" at bounding box center [159, 83] width 20 height 13
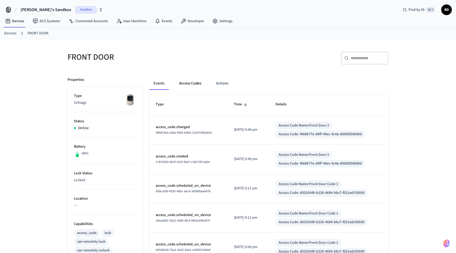
click at [191, 84] on button "Access Codes" at bounding box center [190, 83] width 31 height 13
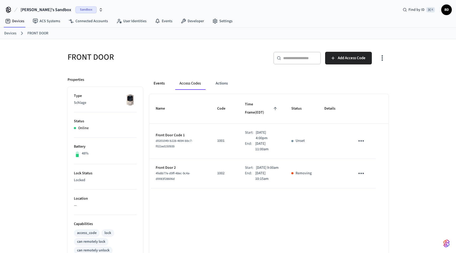
click at [159, 83] on button "Events" at bounding box center [159, 83] width 20 height 13
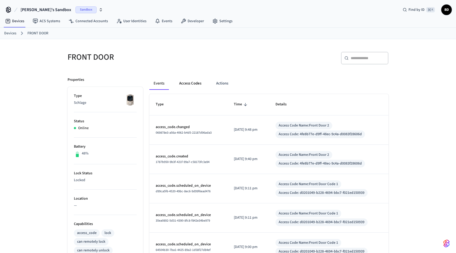
click at [191, 82] on button "Access Codes" at bounding box center [190, 83] width 31 height 13
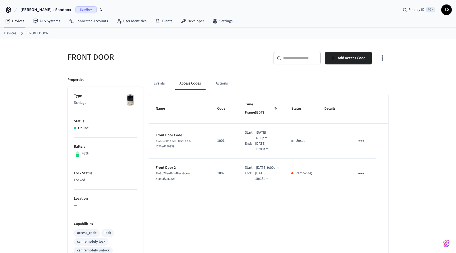
click at [8, 34] on link "Devices" at bounding box center [10, 34] width 12 height 6
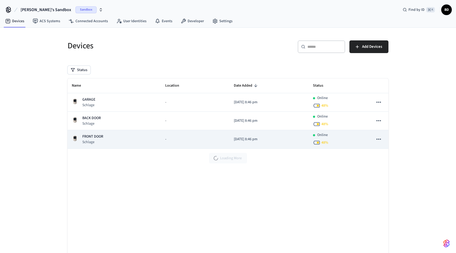
click at [102, 137] on p "FRONT DOOR" at bounding box center [92, 137] width 21 height 6
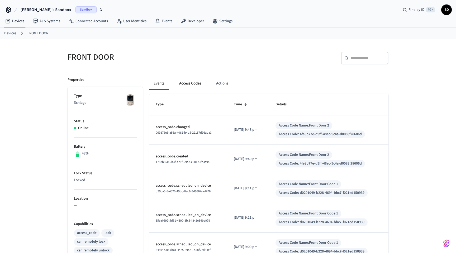
click at [193, 82] on button "Access Codes" at bounding box center [190, 83] width 31 height 13
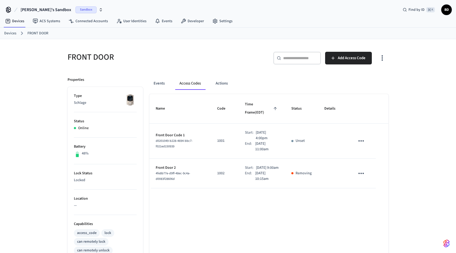
click at [361, 169] on icon "sticky table" at bounding box center [361, 173] width 8 height 8
click at [314, 231] on div at bounding box center [228, 126] width 456 height 253
click at [384, 59] on icon "button" at bounding box center [382, 58] width 8 height 8
click at [363, 82] on li "Show unmanaged access codes on device" at bounding box center [348, 80] width 74 height 14
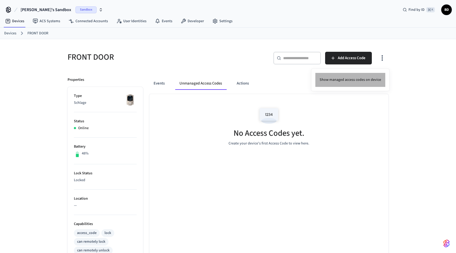
click at [363, 79] on li "Show managed access codes on device" at bounding box center [351, 80] width 70 height 14
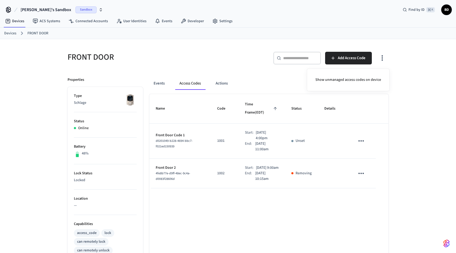
click at [159, 83] on div at bounding box center [228, 126] width 456 height 253
click at [152, 82] on button "Events" at bounding box center [159, 83] width 20 height 13
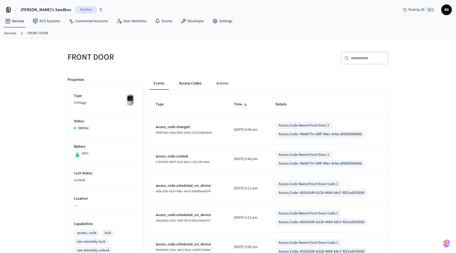
click at [184, 87] on button "Access Codes" at bounding box center [190, 83] width 31 height 13
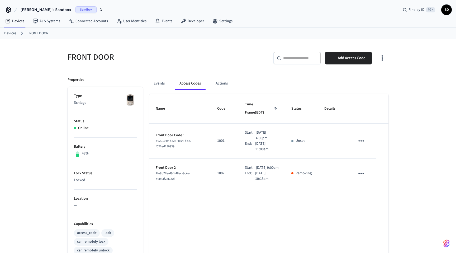
click at [364, 169] on icon "sticky table" at bounding box center [361, 173] width 8 height 8
click at [373, 201] on li "Delete" at bounding box center [374, 198] width 25 height 14
click at [222, 80] on button "Actions" at bounding box center [222, 83] width 21 height 13
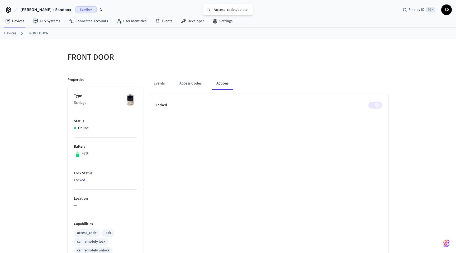
click at [368, 104] on div "Locked" at bounding box center [269, 105] width 227 height 7
click at [375, 106] on span at bounding box center [376, 105] width 14 height 7
click at [157, 83] on button "Events" at bounding box center [159, 83] width 20 height 13
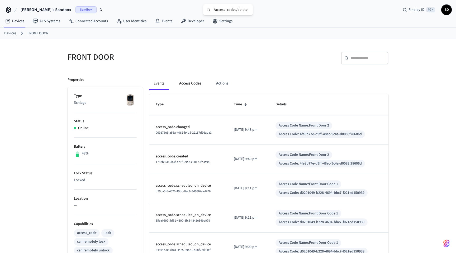
click at [196, 82] on button "Access Codes" at bounding box center [190, 83] width 31 height 13
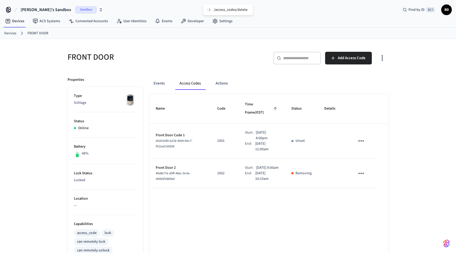
click at [14, 33] on link "Devices" at bounding box center [10, 34] width 12 height 6
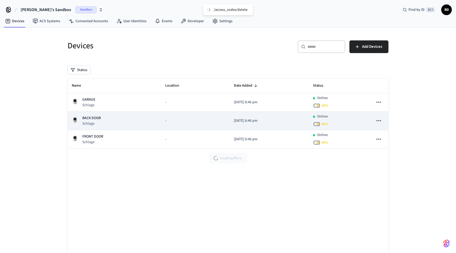
click at [92, 119] on p "BACK DOOR" at bounding box center [91, 118] width 18 height 6
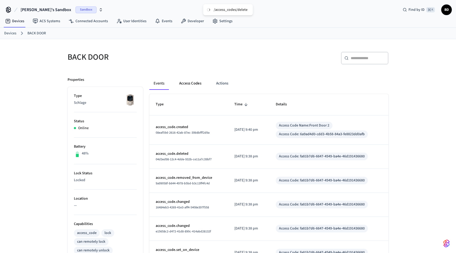
click at [185, 85] on button "Access Codes" at bounding box center [190, 83] width 31 height 13
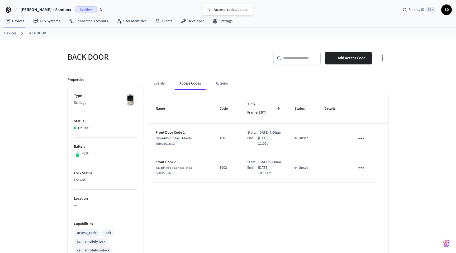
click at [11, 33] on link "Devices" at bounding box center [10, 34] width 12 height 6
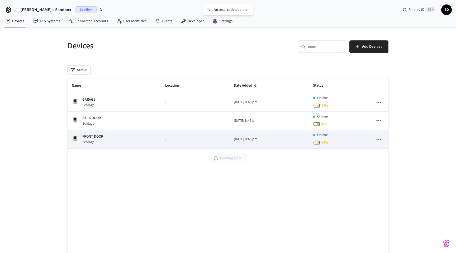
click at [100, 140] on p "Schlage" at bounding box center [92, 141] width 21 height 5
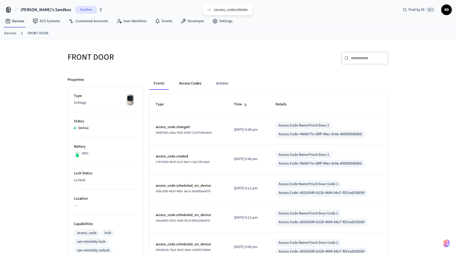
click at [186, 84] on button "Access Codes" at bounding box center [190, 83] width 31 height 13
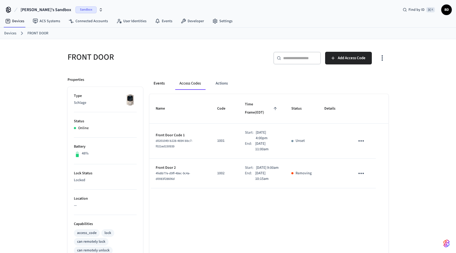
click at [162, 82] on button "Events" at bounding box center [159, 83] width 20 height 13
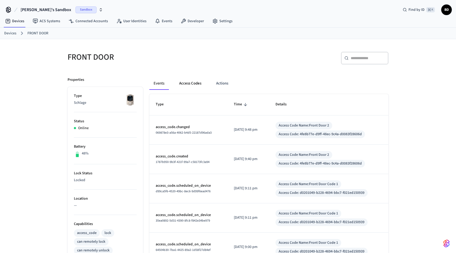
click at [189, 82] on button "Access Codes" at bounding box center [190, 83] width 31 height 13
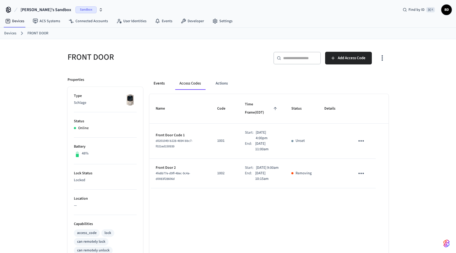
click at [158, 84] on button "Events" at bounding box center [159, 83] width 20 height 13
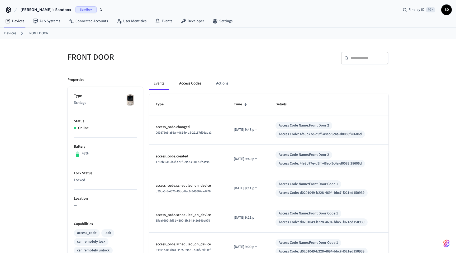
click at [191, 87] on button "Access Codes" at bounding box center [190, 83] width 31 height 13
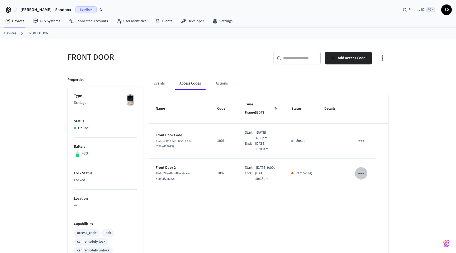
click at [363, 171] on icon "sticky table" at bounding box center [361, 173] width 8 height 8
click at [375, 183] on li "Edit" at bounding box center [374, 183] width 25 height 14
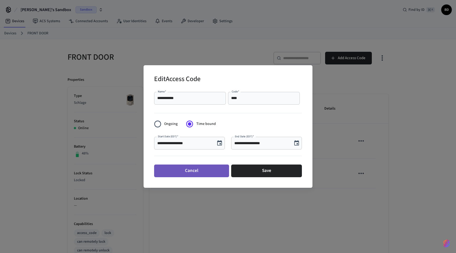
click at [217, 170] on button "Cancel" at bounding box center [191, 171] width 75 height 13
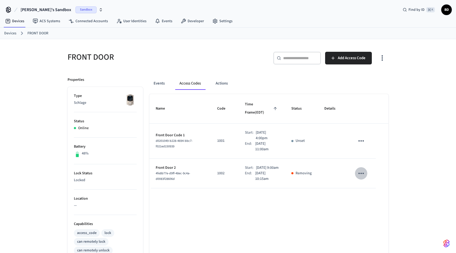
click at [360, 169] on icon "sticky table" at bounding box center [361, 173] width 8 height 8
click at [378, 198] on li "Delete" at bounding box center [374, 198] width 25 height 14
click at [155, 83] on button "Events" at bounding box center [159, 83] width 20 height 13
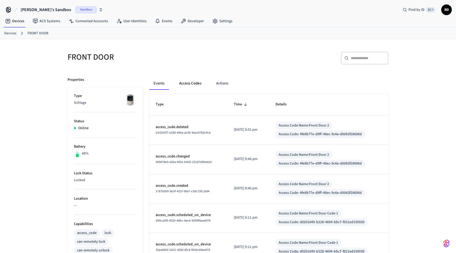
click at [191, 83] on button "Access Codes" at bounding box center [190, 83] width 31 height 13
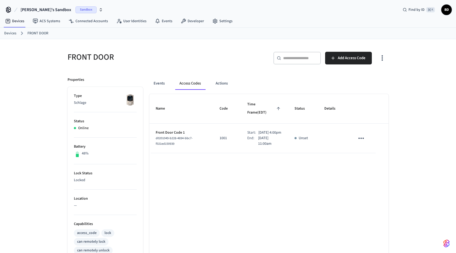
click at [11, 34] on link "Devices" at bounding box center [10, 34] width 12 height 6
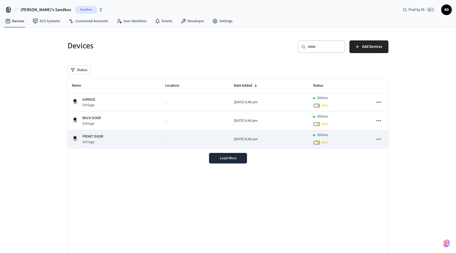
click at [99, 135] on p "FRONT DOOR" at bounding box center [92, 137] width 21 height 6
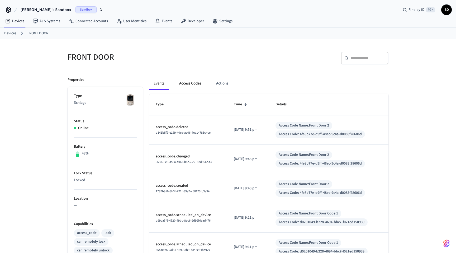
click at [201, 85] on button "Access Codes" at bounding box center [190, 83] width 31 height 13
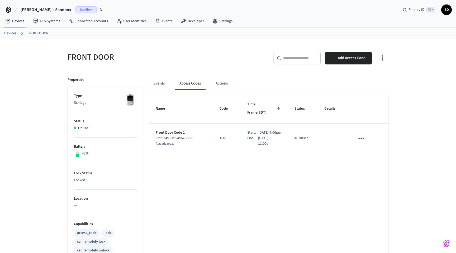
click at [8, 32] on link "Devices" at bounding box center [10, 34] width 12 height 6
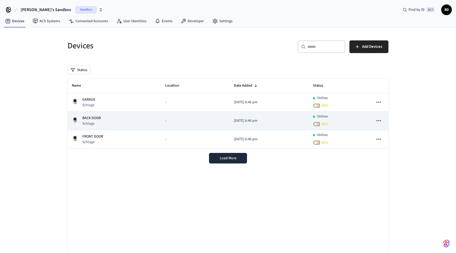
click at [90, 118] on p "BACK DOOR" at bounding box center [91, 118] width 18 height 6
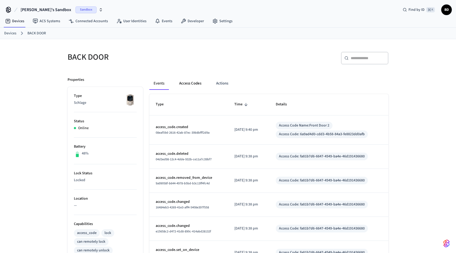
click at [194, 82] on button "Access Codes" at bounding box center [190, 83] width 31 height 13
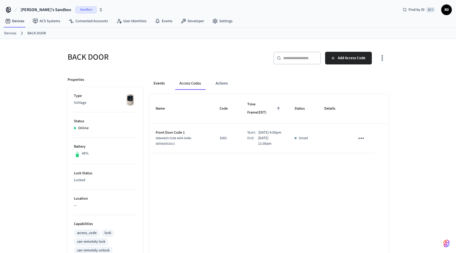
click at [161, 81] on button "Events" at bounding box center [159, 83] width 20 height 13
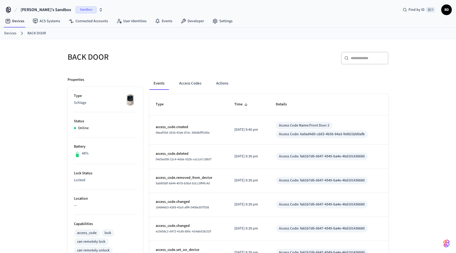
click at [7, 33] on link "Devices" at bounding box center [10, 34] width 12 height 6
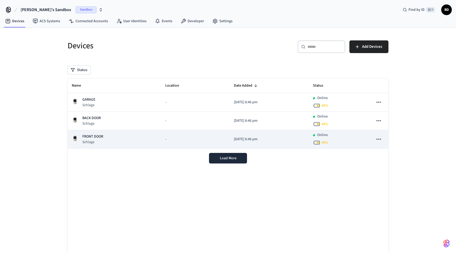
click at [106, 134] on div "FRONT DOOR [PERSON_NAME]" at bounding box center [114, 139] width 85 height 11
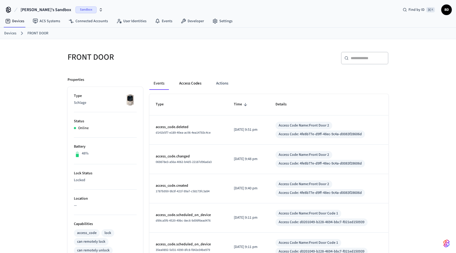
click at [192, 82] on button "Access Codes" at bounding box center [190, 83] width 31 height 13
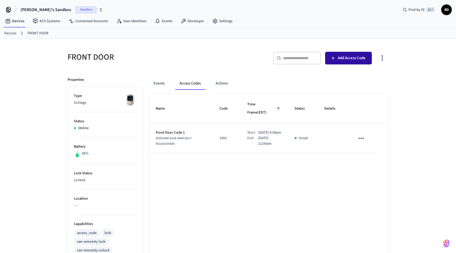
click at [342, 57] on span "Add Access Code" at bounding box center [352, 58] width 28 height 7
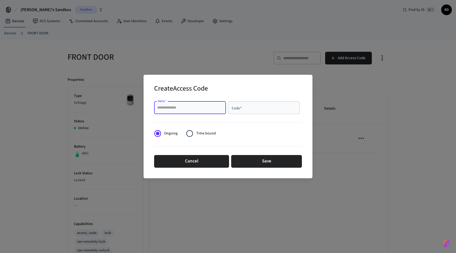
click at [195, 110] on input "Name   *" at bounding box center [190, 107] width 66 height 5
type input "**********"
click at [241, 111] on div "Code   *" at bounding box center [264, 107] width 72 height 13
type input "****"
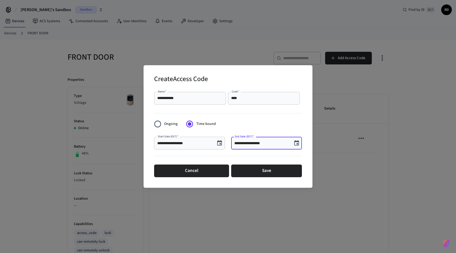
click at [259, 143] on input "**********" at bounding box center [262, 143] width 55 height 5
type input "**********"
click at [268, 171] on button "Save" at bounding box center [266, 171] width 71 height 13
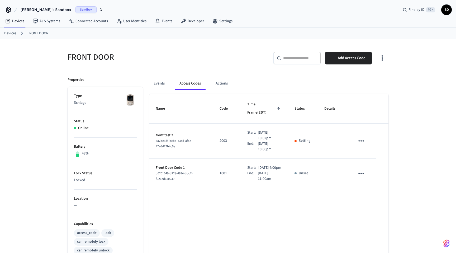
click at [7, 35] on link "Devices" at bounding box center [10, 34] width 12 height 6
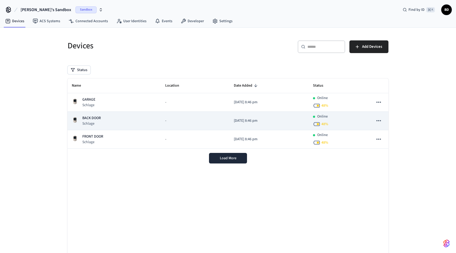
click at [95, 116] on p "BACK DOOR" at bounding box center [91, 118] width 18 height 6
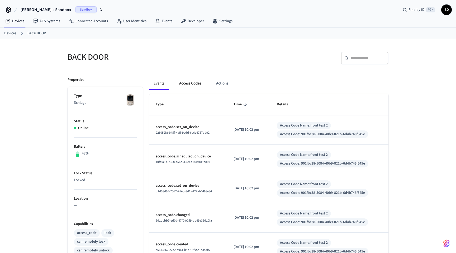
click at [195, 82] on button "Access Codes" at bounding box center [190, 83] width 31 height 13
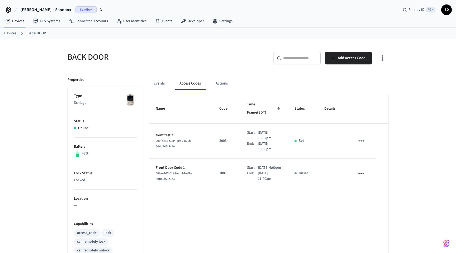
click at [382, 60] on icon "button" at bounding box center [382, 58] width 8 height 8
click at [360, 81] on li "Show unmanaged access codes on device" at bounding box center [348, 80] width 74 height 14
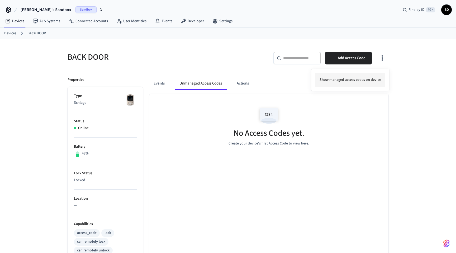
click at [367, 76] on li "Show managed access codes on device" at bounding box center [351, 80] width 70 height 14
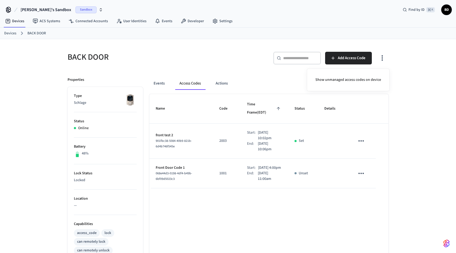
click at [12, 32] on div at bounding box center [228, 126] width 456 height 253
click at [11, 34] on link "Devices" at bounding box center [10, 34] width 12 height 6
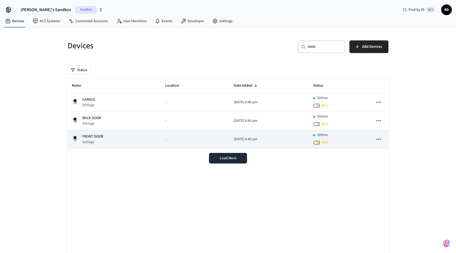
click at [98, 137] on p "FRONT DOOR" at bounding box center [92, 137] width 21 height 6
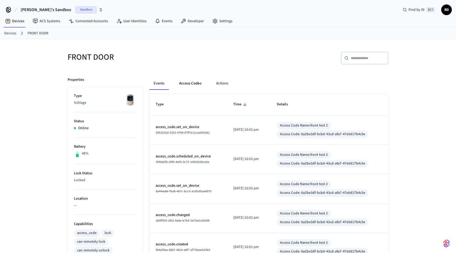
click at [194, 85] on button "Access Codes" at bounding box center [190, 83] width 31 height 13
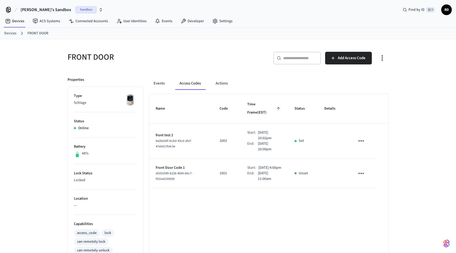
click at [363, 137] on icon "sticky table" at bounding box center [361, 141] width 8 height 8
click at [375, 145] on li "Edit" at bounding box center [374, 148] width 25 height 14
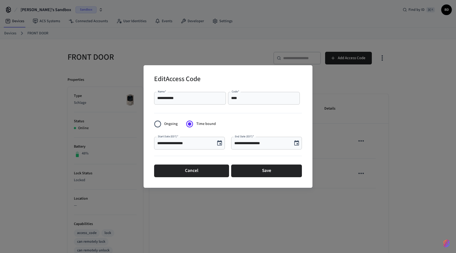
click at [251, 100] on input "****" at bounding box center [264, 98] width 66 height 5
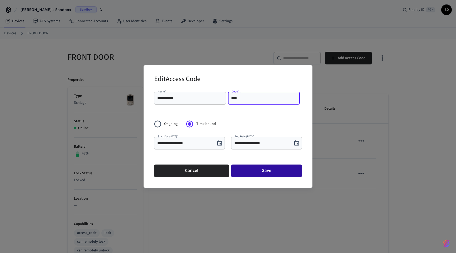
type input "****"
click at [284, 175] on button "Save" at bounding box center [266, 171] width 71 height 13
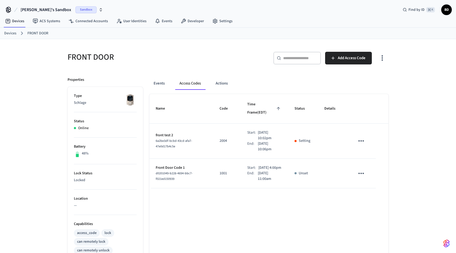
click at [12, 33] on link "Devices" at bounding box center [10, 34] width 12 height 6
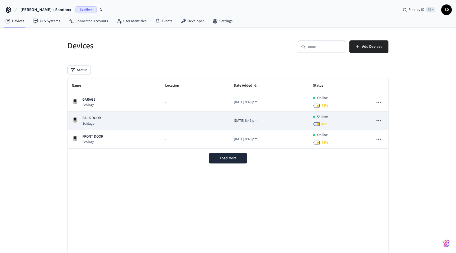
click at [101, 122] on div "BACK DOOR Schlage" at bounding box center [114, 120] width 85 height 11
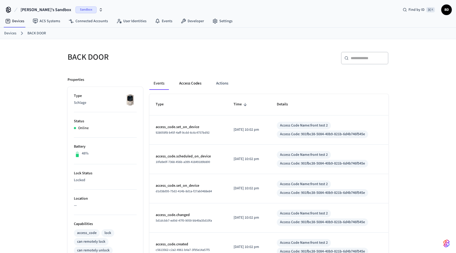
click at [192, 80] on button "Access Codes" at bounding box center [190, 83] width 31 height 13
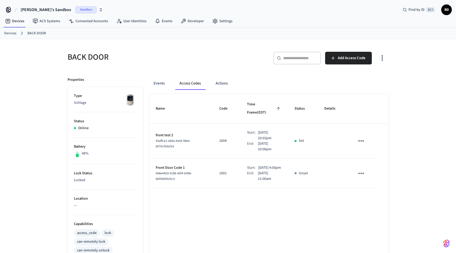
click at [12, 35] on link "Devices" at bounding box center [10, 34] width 12 height 6
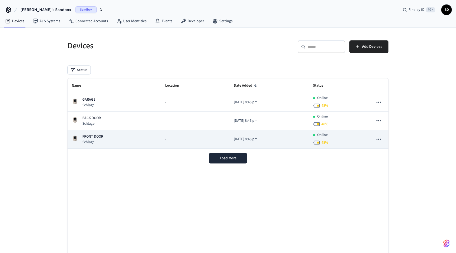
click at [97, 140] on p "Schlage" at bounding box center [92, 141] width 21 height 5
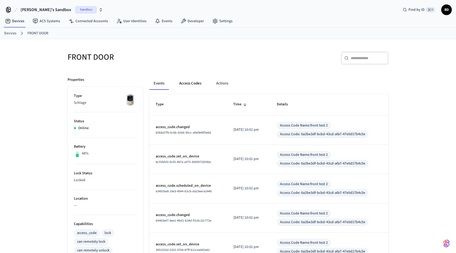
click at [194, 82] on button "Access Codes" at bounding box center [190, 83] width 31 height 13
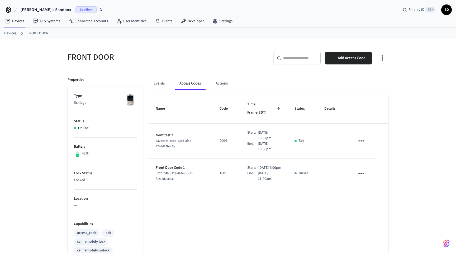
click at [13, 34] on link "Devices" at bounding box center [10, 34] width 12 height 6
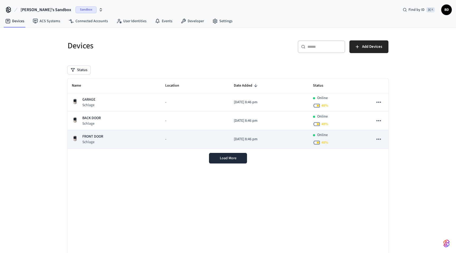
click at [378, 140] on icon "sticky table" at bounding box center [379, 139] width 7 height 7
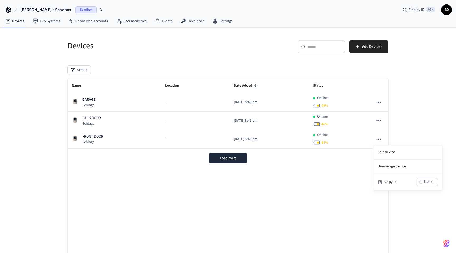
click at [343, 142] on div at bounding box center [228, 126] width 456 height 253
click at [343, 142] on div "Online 48 %" at bounding box center [339, 139] width 52 height 14
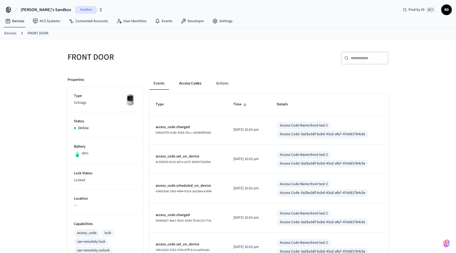
click at [183, 83] on button "Access Codes" at bounding box center [190, 83] width 31 height 13
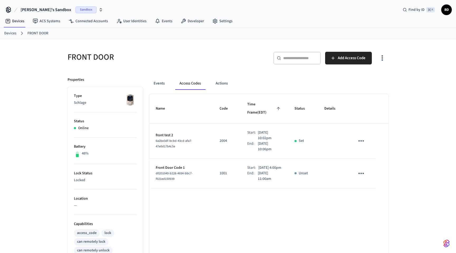
click at [361, 140] on icon "sticky table" at bounding box center [362, 140] width 6 height 1
click at [377, 158] on li "Delete" at bounding box center [375, 159] width 25 height 14
click at [158, 82] on button "Events" at bounding box center [159, 83] width 20 height 13
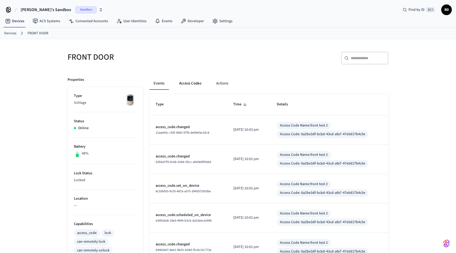
click at [192, 87] on button "Access Codes" at bounding box center [190, 83] width 31 height 13
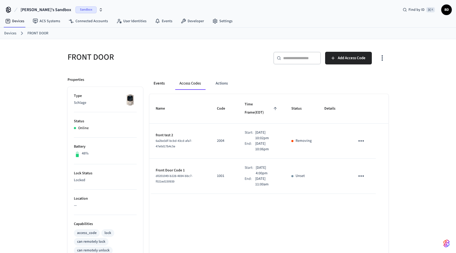
click at [152, 85] on button "Events" at bounding box center [159, 83] width 20 height 13
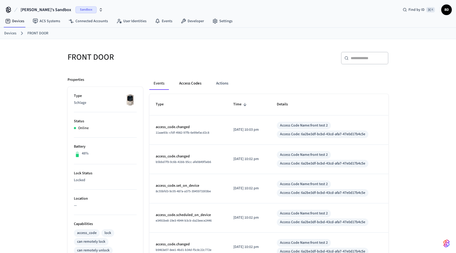
click at [189, 87] on button "Access Codes" at bounding box center [190, 83] width 31 height 13
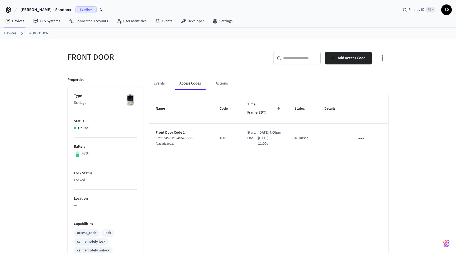
click at [10, 35] on link "Devices" at bounding box center [10, 34] width 12 height 6
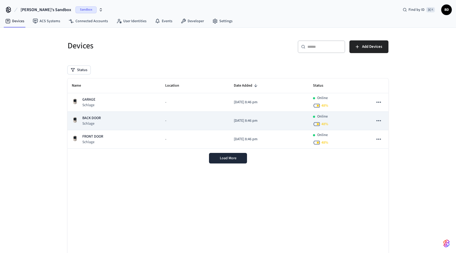
click at [96, 117] on p "BACK DOOR" at bounding box center [91, 118] width 18 height 6
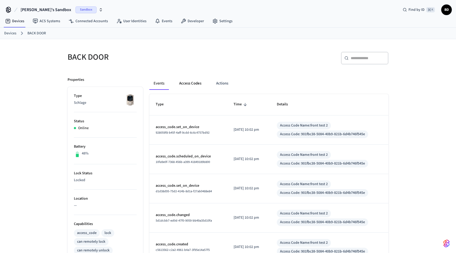
click at [192, 83] on button "Access Codes" at bounding box center [190, 83] width 31 height 13
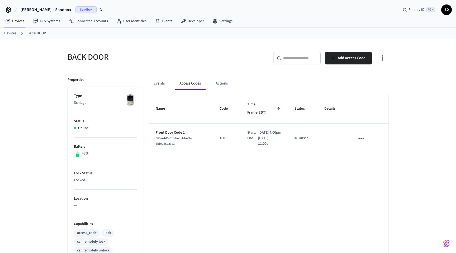
click at [76, 8] on span "Sandbox" at bounding box center [86, 9] width 21 height 7
click at [40, 46] on div "New Workspace" at bounding box center [44, 46] width 73 height 6
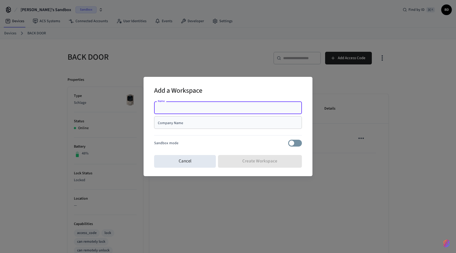
click at [182, 107] on input "Name" at bounding box center [228, 107] width 142 height 5
type input "*******"
click at [217, 143] on div "Sandbox mode" at bounding box center [228, 143] width 148 height 7
click at [203, 125] on div "Company Name" at bounding box center [228, 122] width 148 height 13
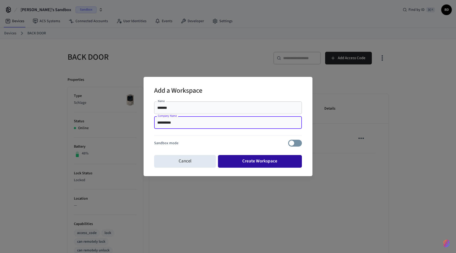
type input "**********"
click at [251, 161] on button "Create Workspace" at bounding box center [260, 161] width 84 height 13
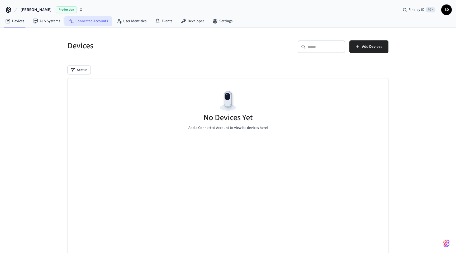
click at [87, 19] on link "Connected Accounts" at bounding box center [88, 21] width 48 height 10
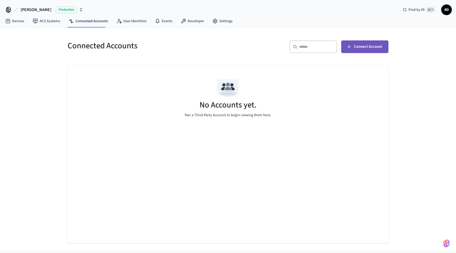
click at [359, 48] on span "Connect Account" at bounding box center [368, 46] width 28 height 7
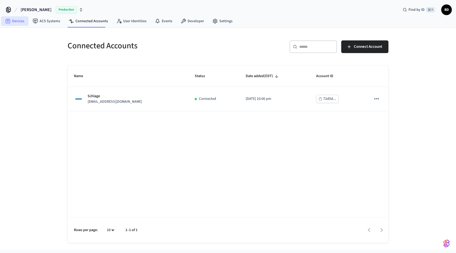
click at [18, 21] on link "Devices" at bounding box center [14, 21] width 27 height 10
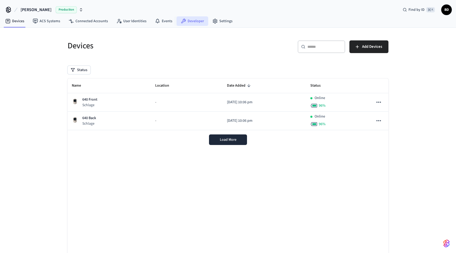
click at [192, 21] on link "Developer" at bounding box center [193, 21] width 32 height 10
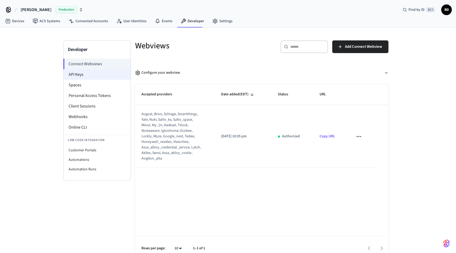
click at [91, 73] on li "API Keys" at bounding box center [97, 74] width 67 height 11
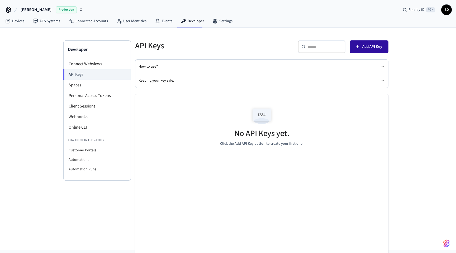
click at [369, 47] on span "Add API Key" at bounding box center [373, 46] width 20 height 7
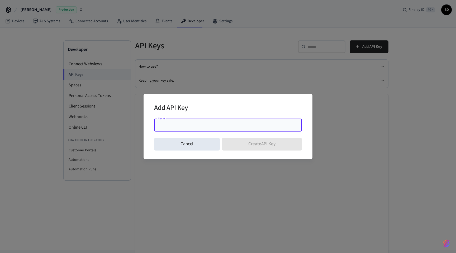
click at [172, 127] on input "Name" at bounding box center [228, 125] width 142 height 5
type input "****"
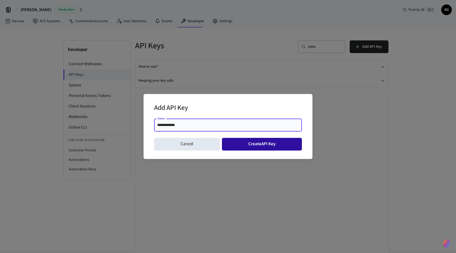
type input "**********"
click at [257, 149] on button "Create API Key" at bounding box center [262, 144] width 80 height 13
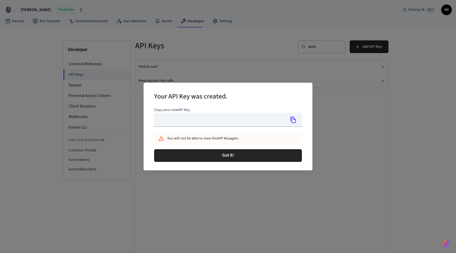
type input "**********"
click at [293, 120] on icon "Copy" at bounding box center [293, 119] width 7 height 7
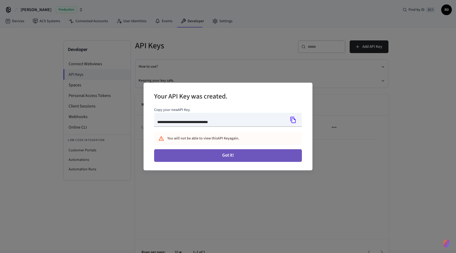
click at [231, 153] on button "Got it!" at bounding box center [228, 155] width 148 height 13
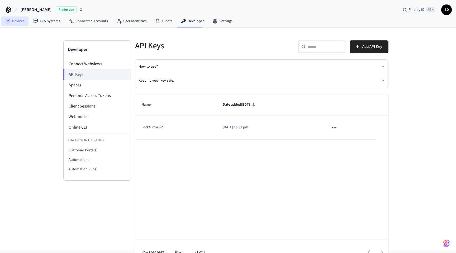
click at [21, 22] on link "Devices" at bounding box center [14, 21] width 27 height 10
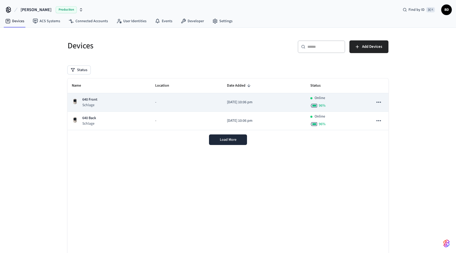
click at [381, 103] on icon "sticky table" at bounding box center [379, 102] width 7 height 7
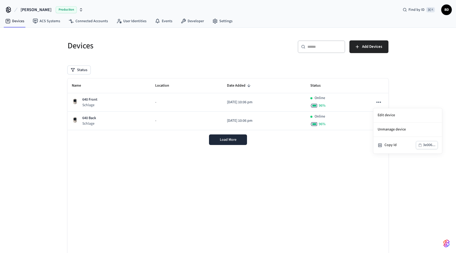
click at [353, 105] on div at bounding box center [228, 126] width 456 height 253
click at [353, 105] on div "Online 96 %" at bounding box center [338, 102] width 54 height 14
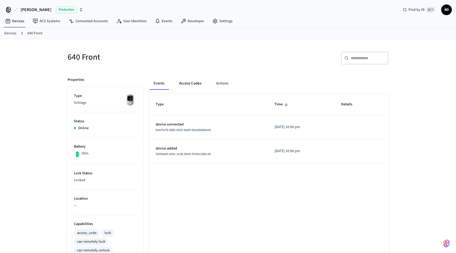
click at [193, 84] on button "Access Codes" at bounding box center [190, 83] width 31 height 13
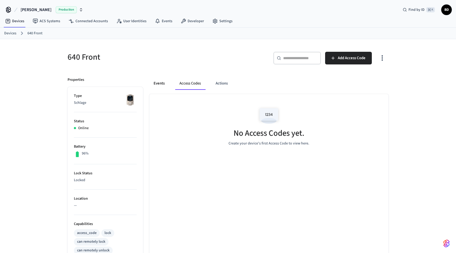
click at [161, 84] on button "Events" at bounding box center [159, 83] width 20 height 13
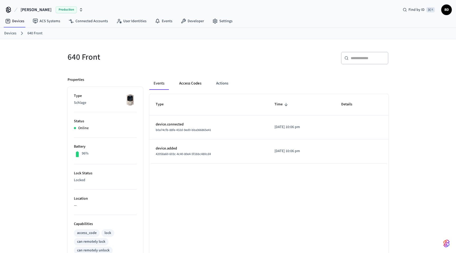
click at [194, 85] on button "Access Codes" at bounding box center [190, 83] width 31 height 13
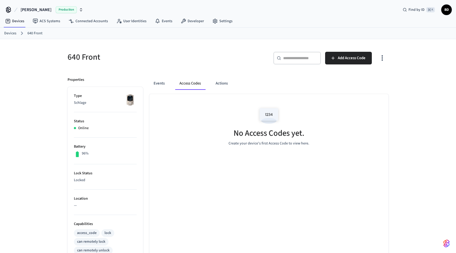
click at [11, 35] on link "Devices" at bounding box center [10, 34] width 12 height 6
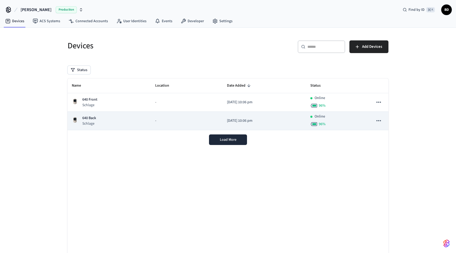
click at [110, 122] on div "640 Back Schlage" at bounding box center [109, 120] width 75 height 11
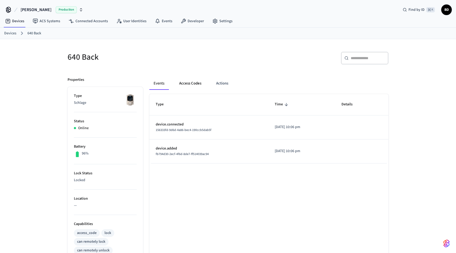
click at [187, 84] on button "Access Codes" at bounding box center [190, 83] width 31 height 13
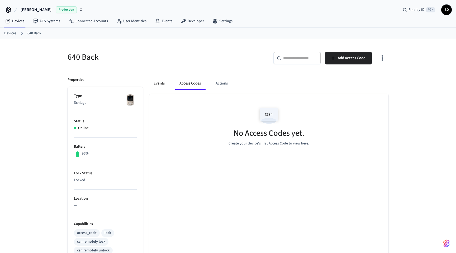
click at [159, 86] on button "Events" at bounding box center [159, 83] width 20 height 13
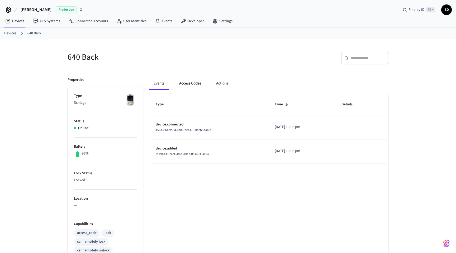
click at [196, 83] on button "Access Codes" at bounding box center [190, 83] width 31 height 13
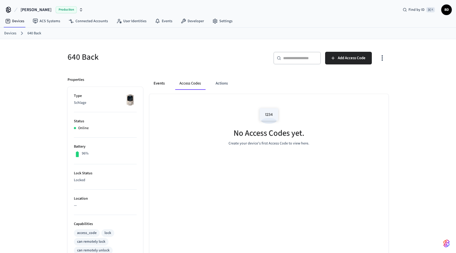
click at [158, 83] on button "Events" at bounding box center [159, 83] width 20 height 13
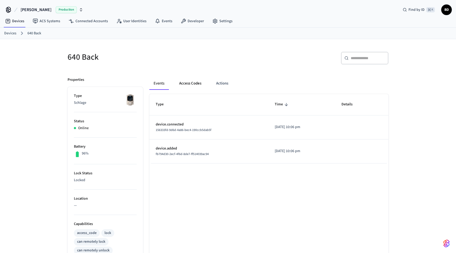
click at [199, 85] on button "Access Codes" at bounding box center [190, 83] width 31 height 13
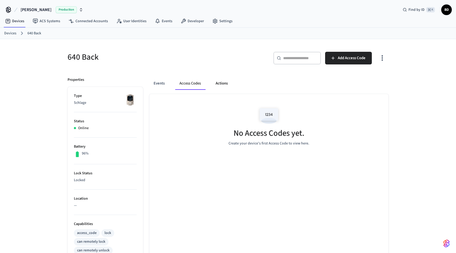
click at [226, 85] on button "Actions" at bounding box center [222, 83] width 21 height 13
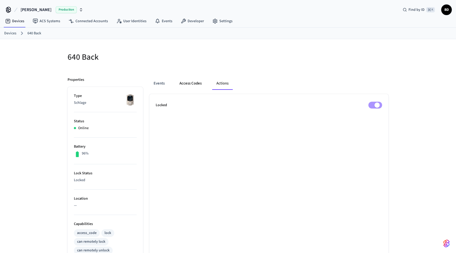
click at [191, 82] on button "Access Codes" at bounding box center [190, 83] width 31 height 13
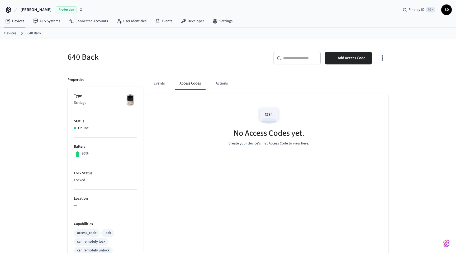
click at [10, 32] on link "Devices" at bounding box center [10, 34] width 12 height 6
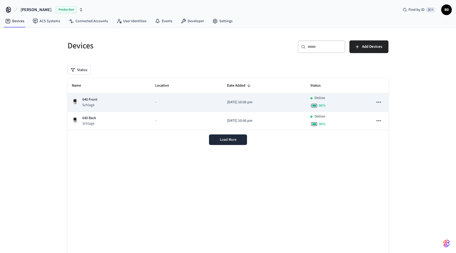
click at [151, 102] on td "-" at bounding box center [187, 102] width 72 height 18
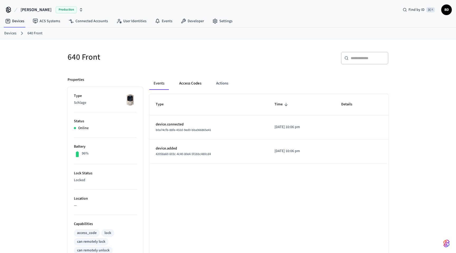
click at [195, 83] on button "Access Codes" at bounding box center [190, 83] width 31 height 13
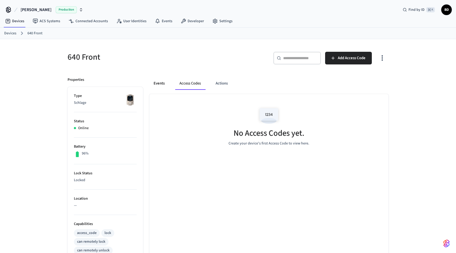
click at [158, 84] on button "Events" at bounding box center [159, 83] width 20 height 13
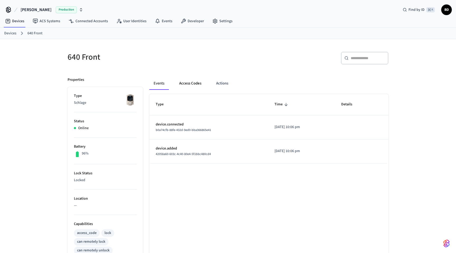
click at [186, 84] on button "Access Codes" at bounding box center [190, 83] width 31 height 13
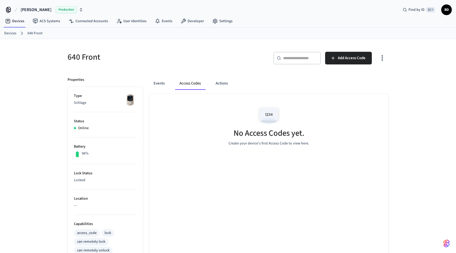
click at [7, 32] on link "Devices" at bounding box center [10, 34] width 12 height 6
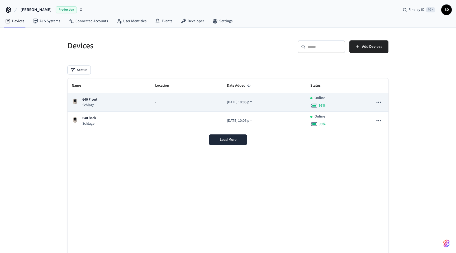
click at [91, 100] on p "640 Front" at bounding box center [89, 100] width 15 height 6
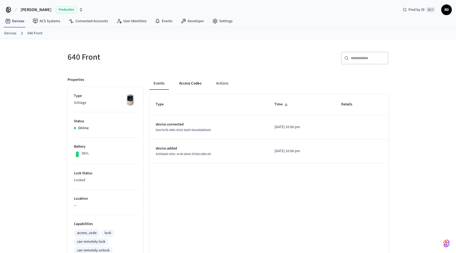
click at [193, 85] on button "Access Codes" at bounding box center [190, 83] width 31 height 13
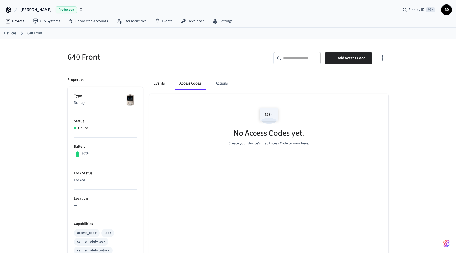
click at [157, 83] on button "Events" at bounding box center [159, 83] width 20 height 13
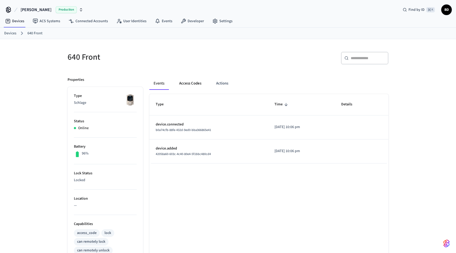
click at [187, 82] on button "Access Codes" at bounding box center [190, 83] width 31 height 13
